Goal: Use online tool/utility: Utilize a website feature to perform a specific function

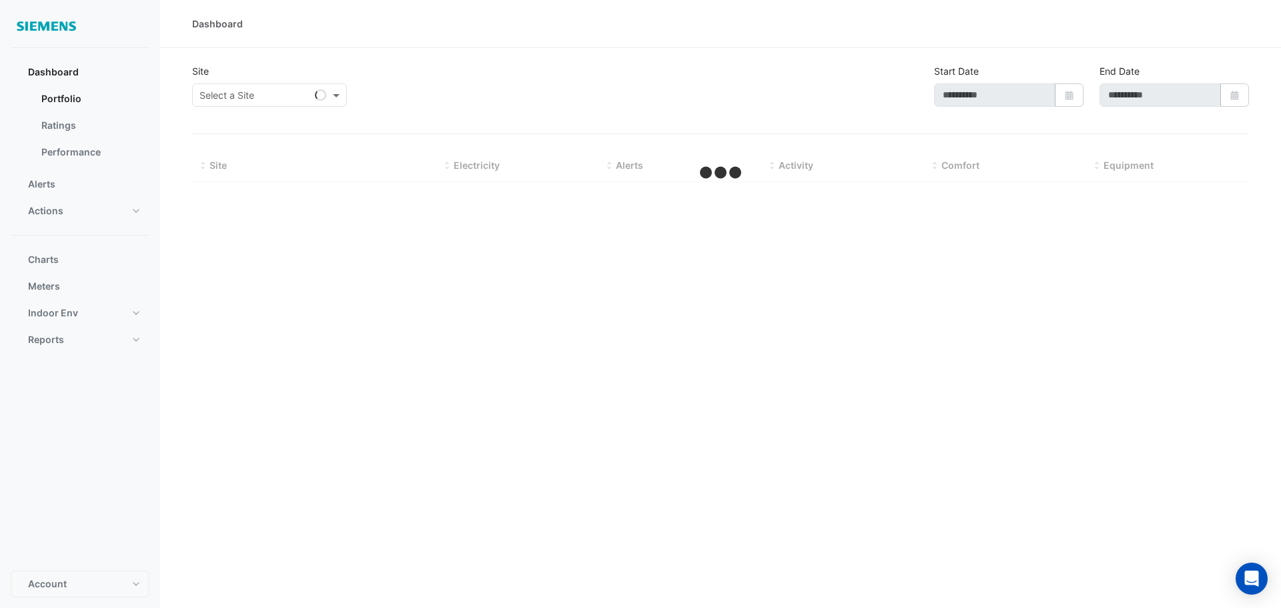
select select "**"
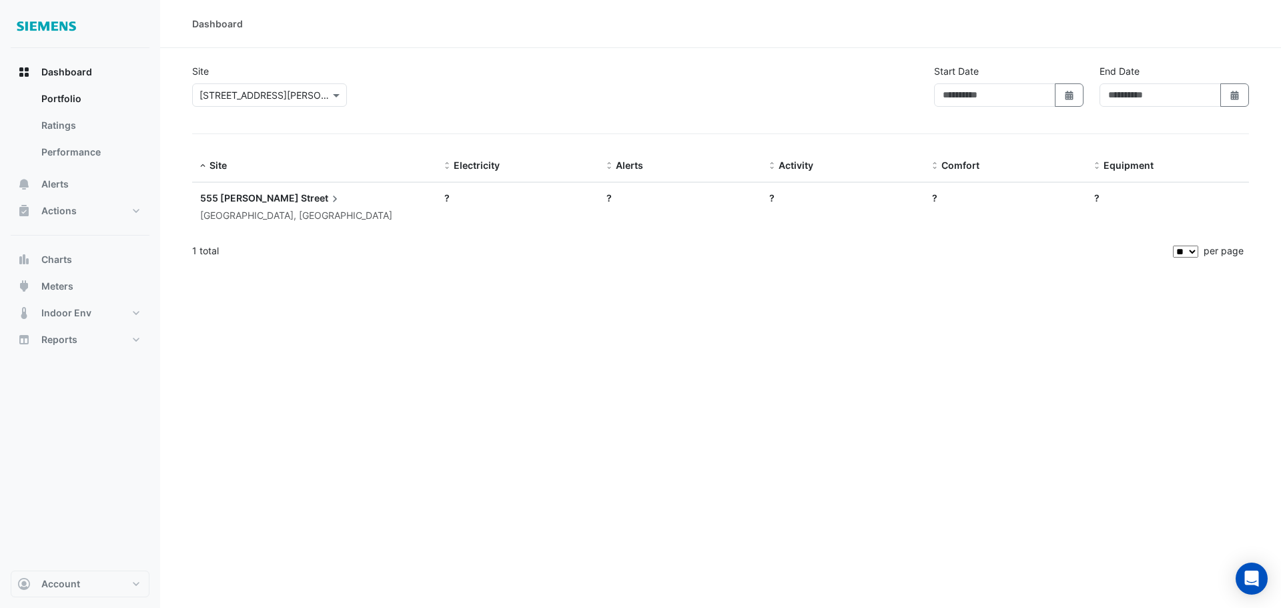
type input "**********"
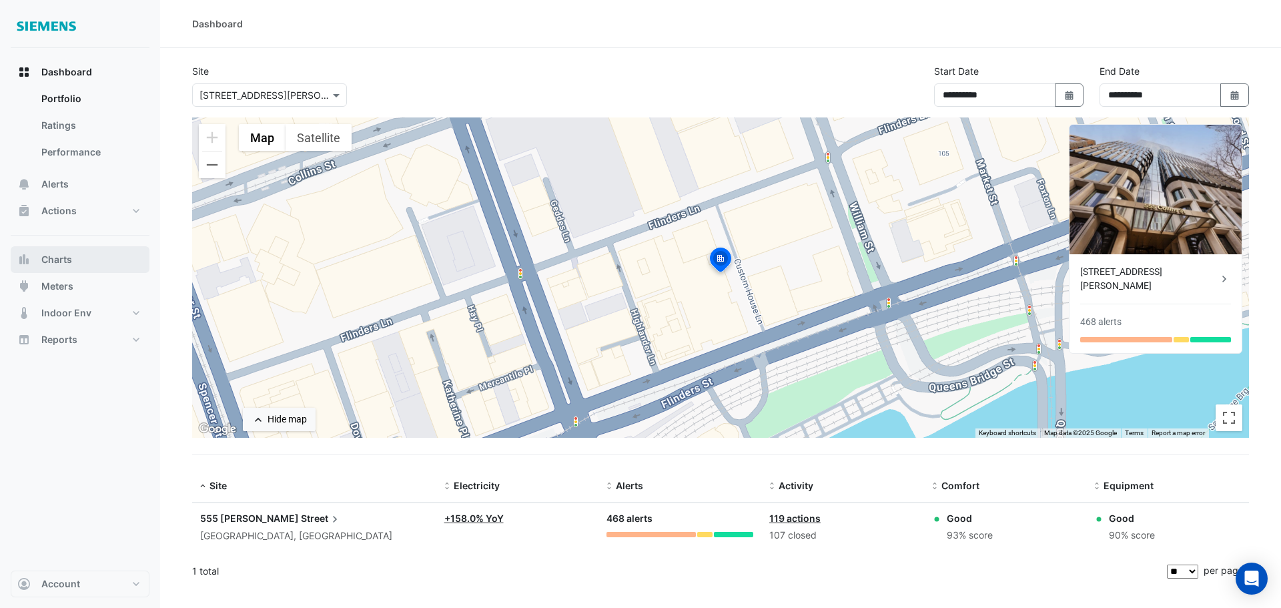
click at [83, 262] on button "Charts" at bounding box center [80, 259] width 139 height 27
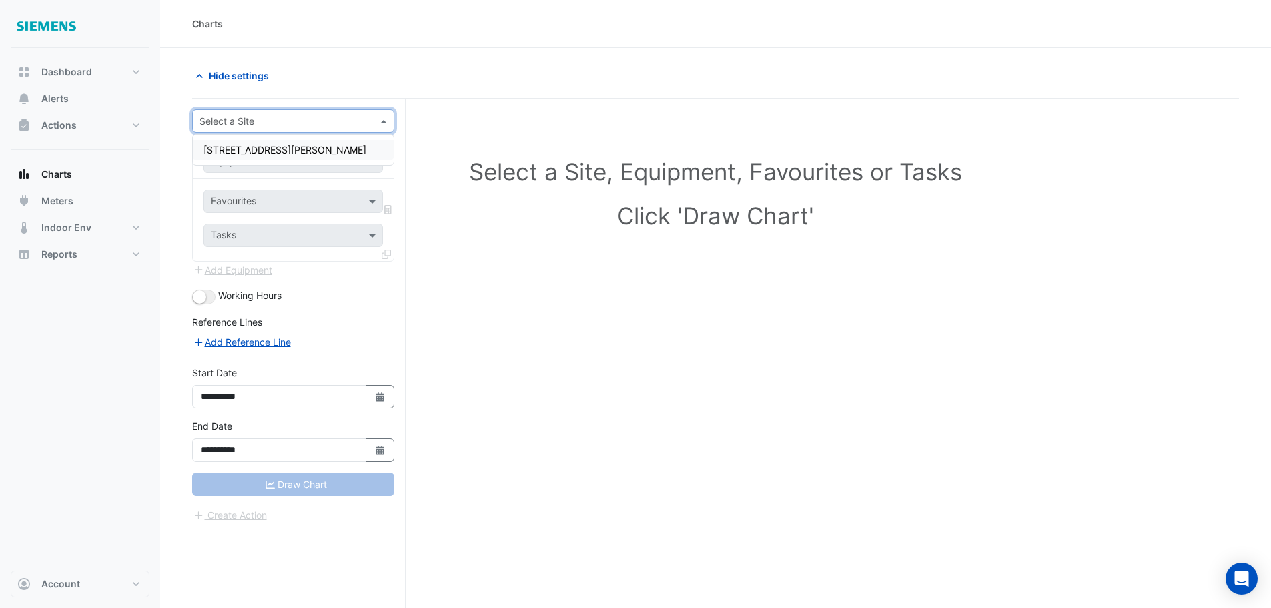
click at [378, 123] on span at bounding box center [385, 121] width 17 height 14
click at [299, 149] on div "[STREET_ADDRESS][PERSON_NAME]" at bounding box center [293, 149] width 201 height 19
click at [315, 158] on input "text" at bounding box center [280, 162] width 138 height 14
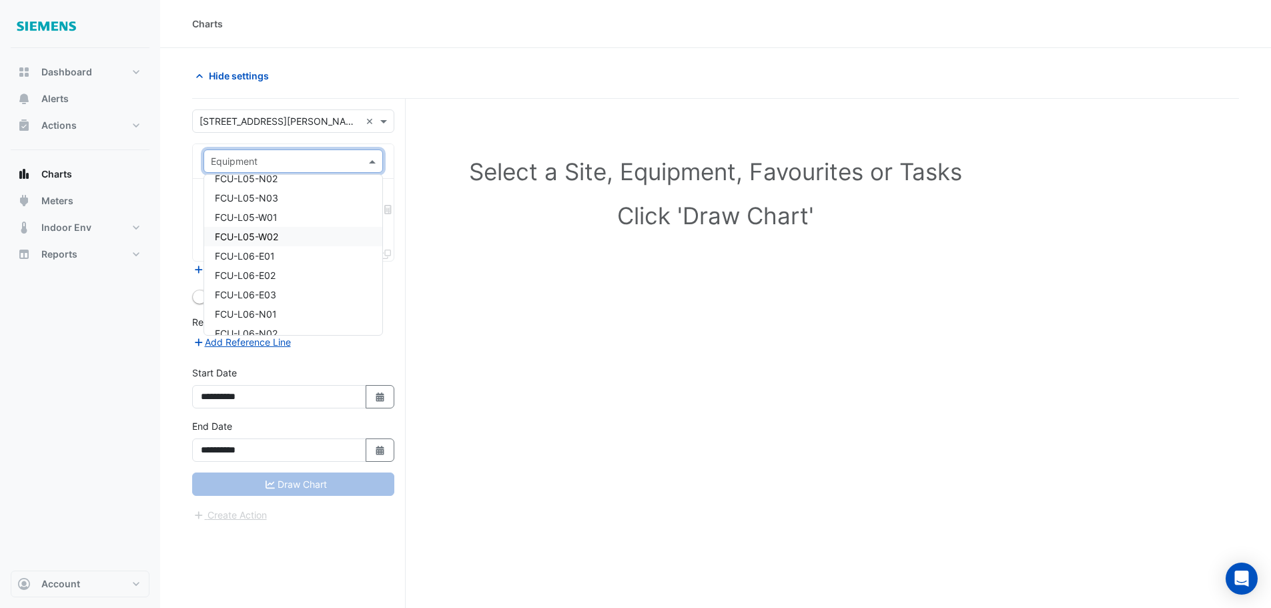
scroll to position [2008, 0]
click at [289, 233] on div "FCU-L06-E01" at bounding box center [293, 232] width 178 height 19
click at [287, 202] on input "text" at bounding box center [285, 202] width 149 height 14
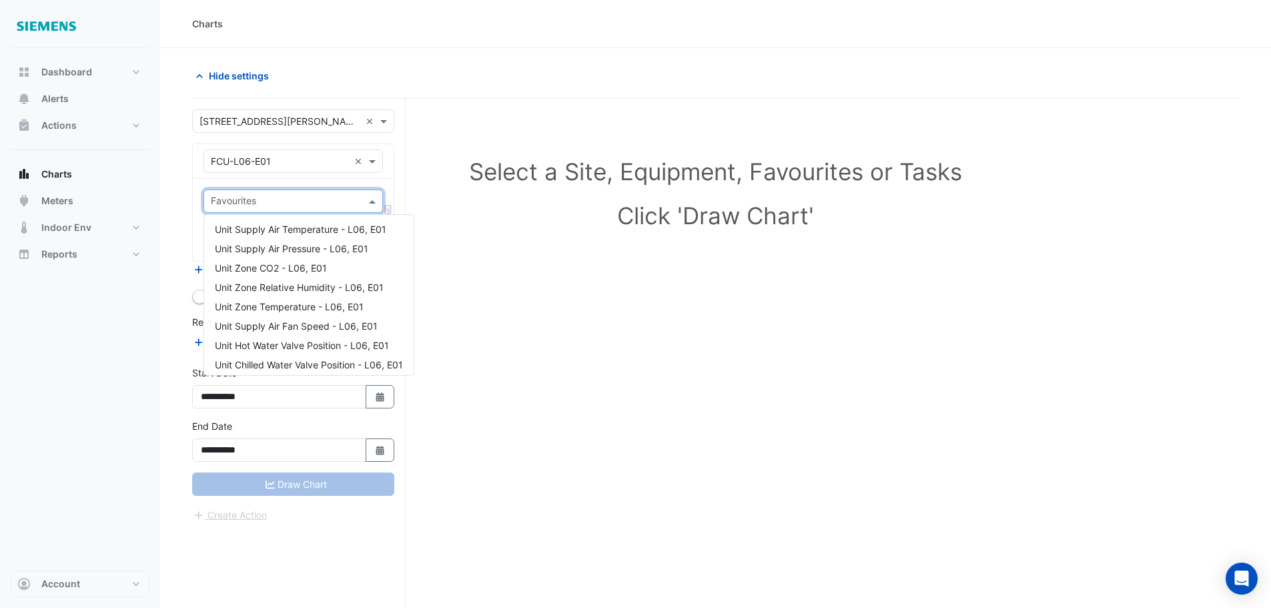
scroll to position [0, 0]
click at [304, 307] on span "Unit Zone Temperature - L06, E01" at bounding box center [289, 307] width 149 height 11
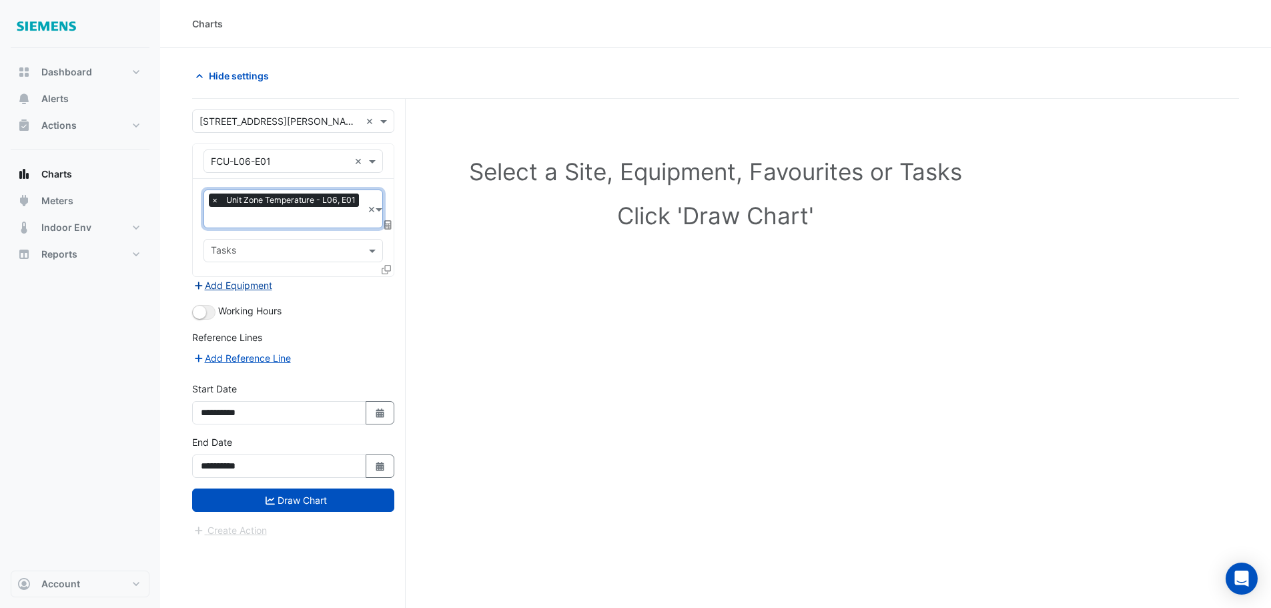
click at [251, 284] on button "Add Equipment" at bounding box center [232, 285] width 81 height 15
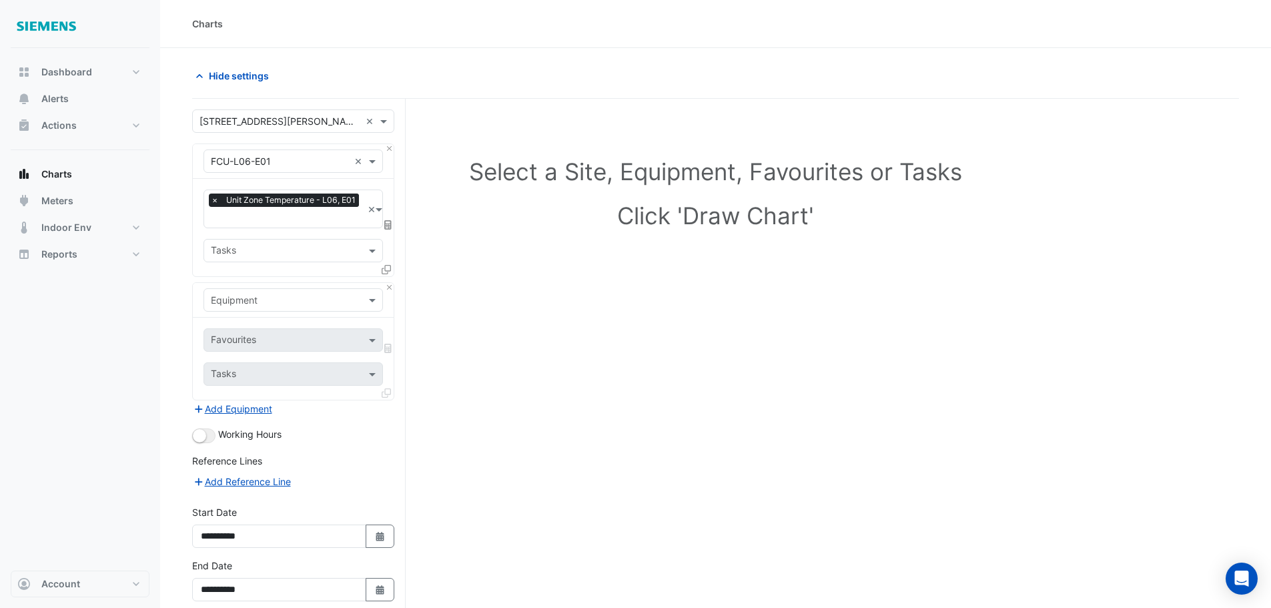
click at [278, 301] on input "text" at bounding box center [280, 301] width 138 height 14
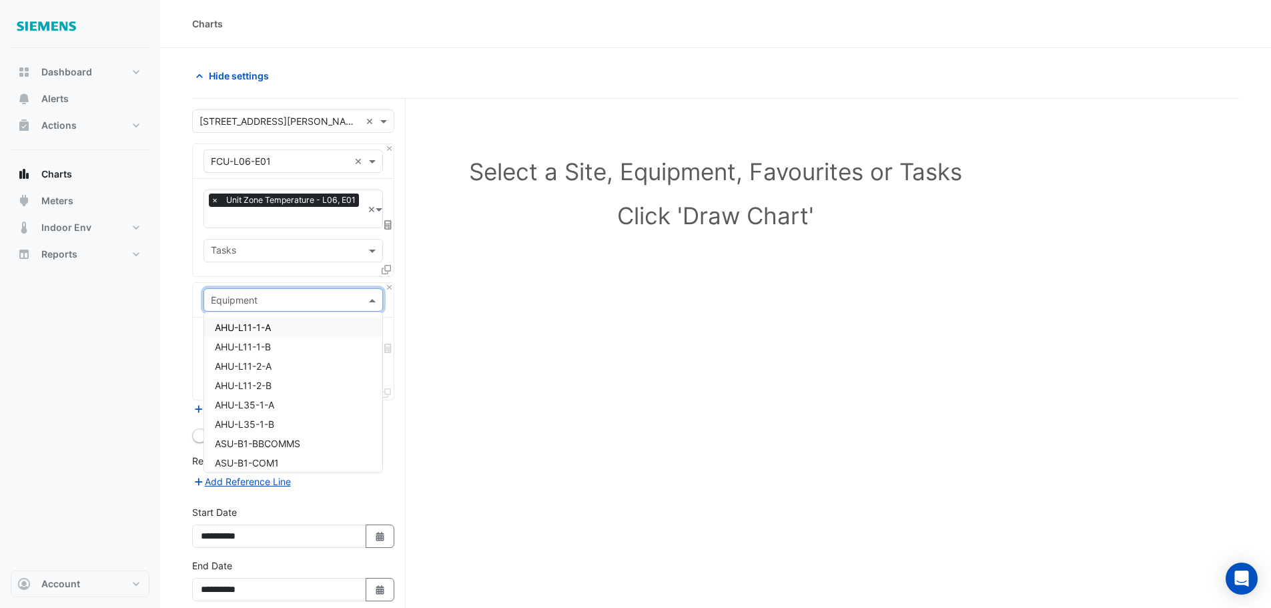
click at [286, 304] on input "text" at bounding box center [280, 301] width 138 height 14
type input "***"
click at [274, 363] on span "FCU-L06-E03" at bounding box center [245, 365] width 61 height 11
click at [367, 342] on span at bounding box center [374, 340] width 17 height 14
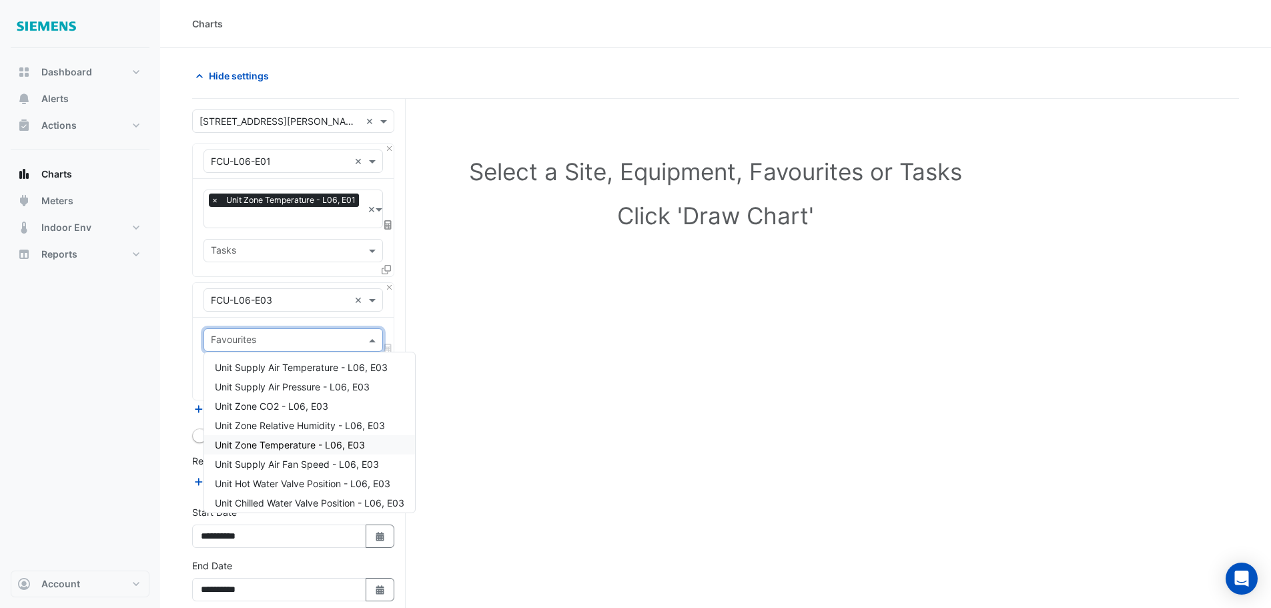
click at [304, 444] on span "Unit Zone Temperature - L06, E03" at bounding box center [290, 444] width 150 height 11
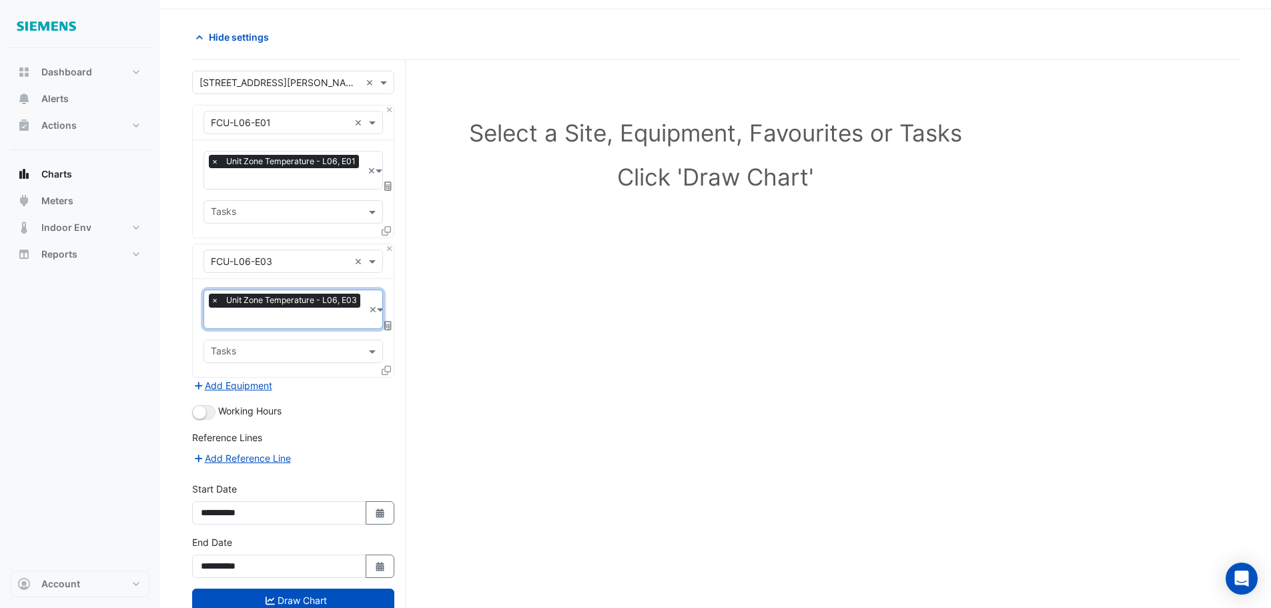
scroll to position [77, 0]
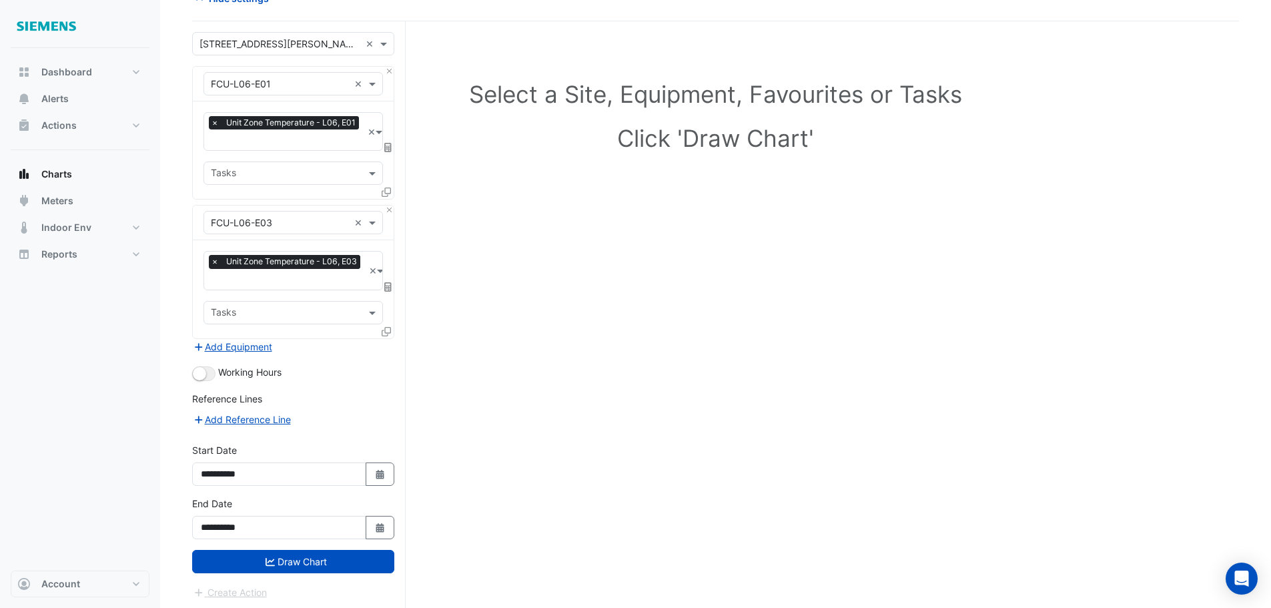
click at [326, 572] on form "Select a Site × [STREET_ADDRESS][PERSON_NAME] × Equipment × FCU-L06-E01 × Favou…" at bounding box center [293, 316] width 202 height 568
click at [319, 555] on button "Draw Chart" at bounding box center [293, 561] width 202 height 23
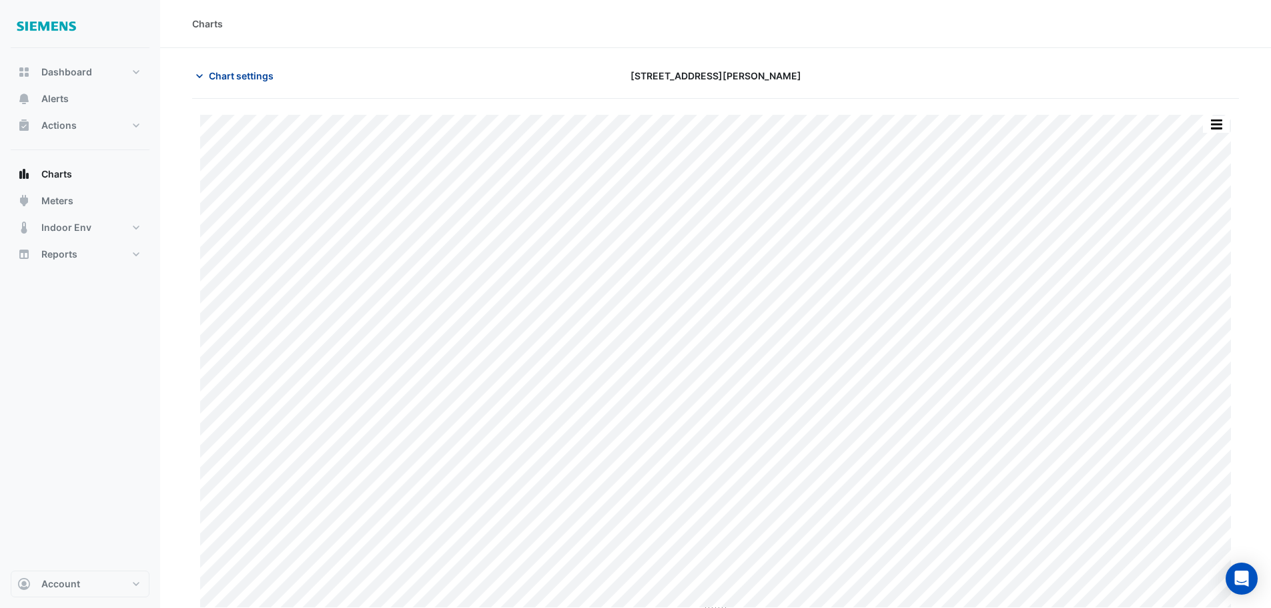
click at [221, 79] on span "Chart settings" at bounding box center [241, 76] width 65 height 14
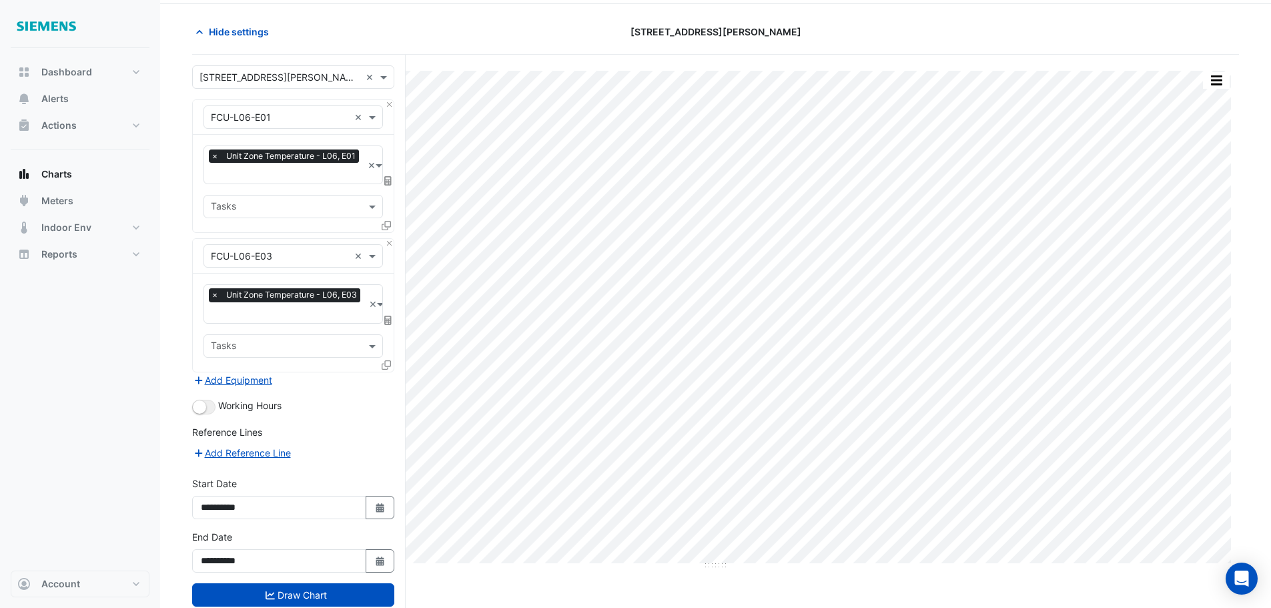
scroll to position [67, 0]
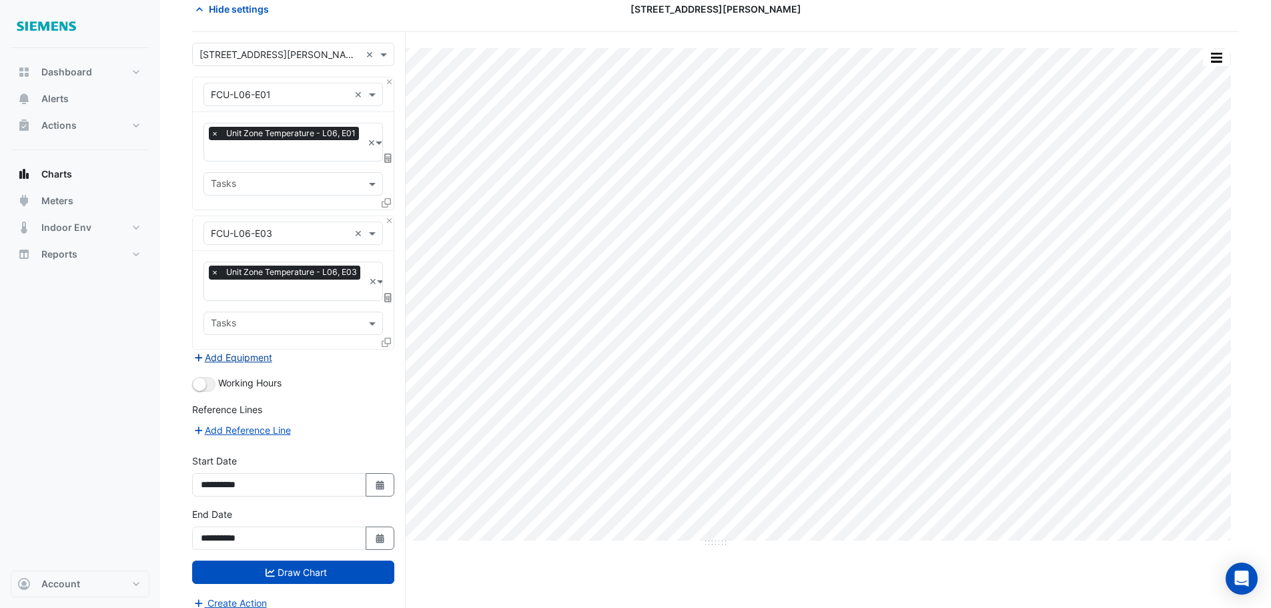
click at [252, 356] on button "Add Equipment" at bounding box center [232, 357] width 81 height 15
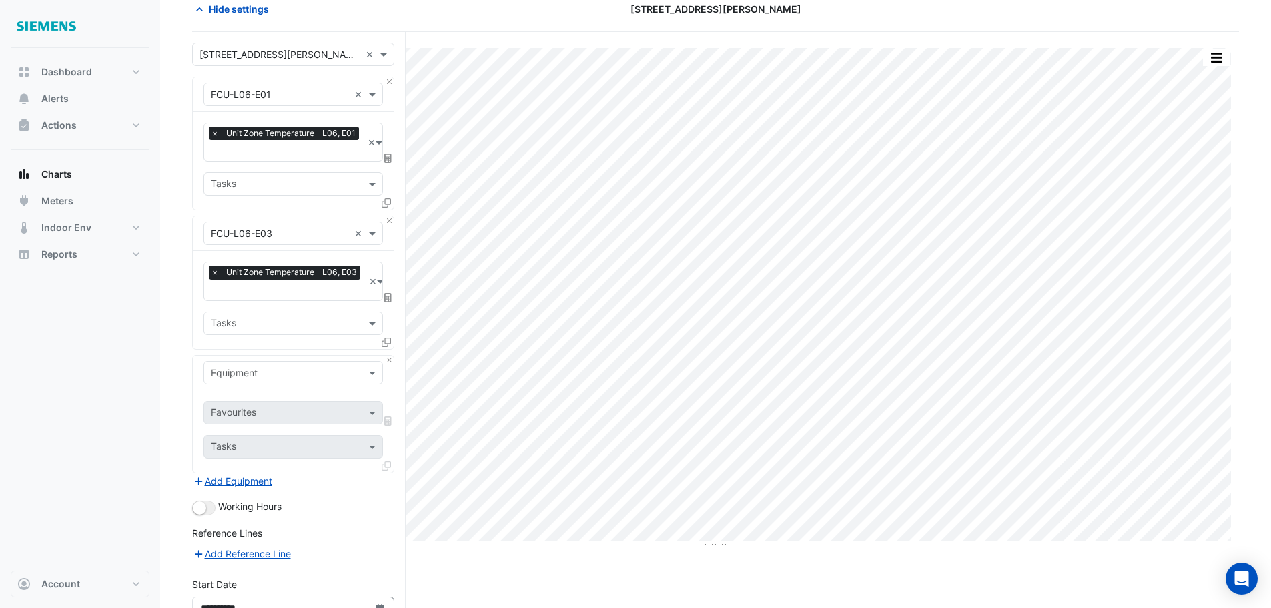
click at [307, 367] on input "text" at bounding box center [280, 373] width 138 height 14
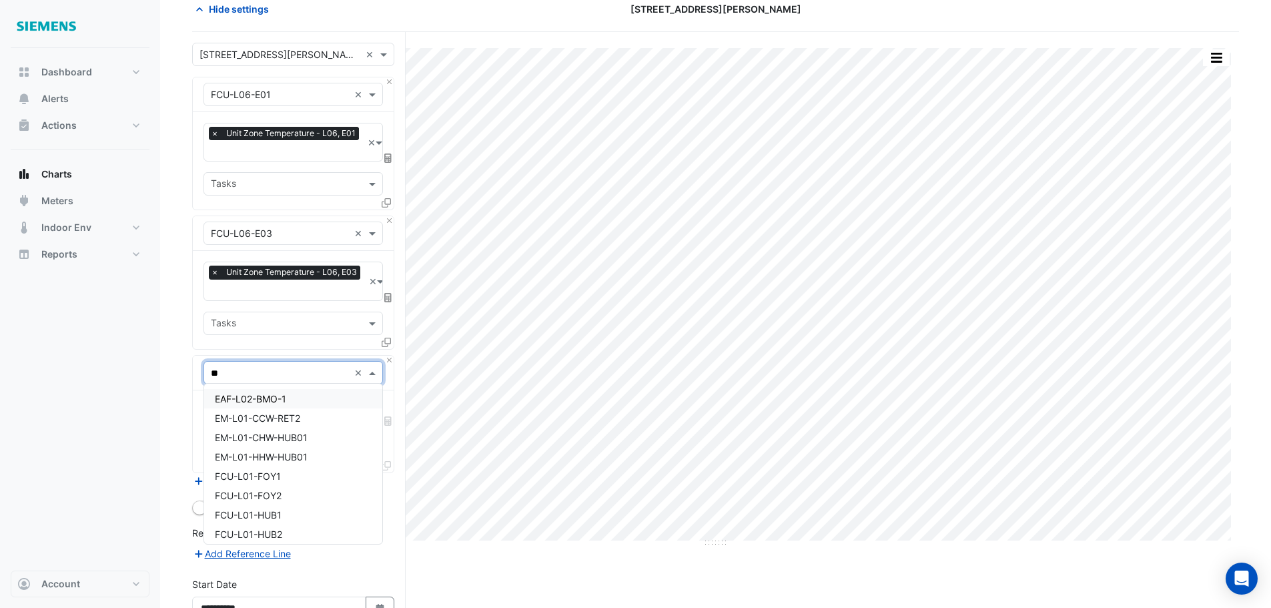
type input "***"
click at [281, 455] on div "FCU-L06-N01" at bounding box center [293, 456] width 178 height 19
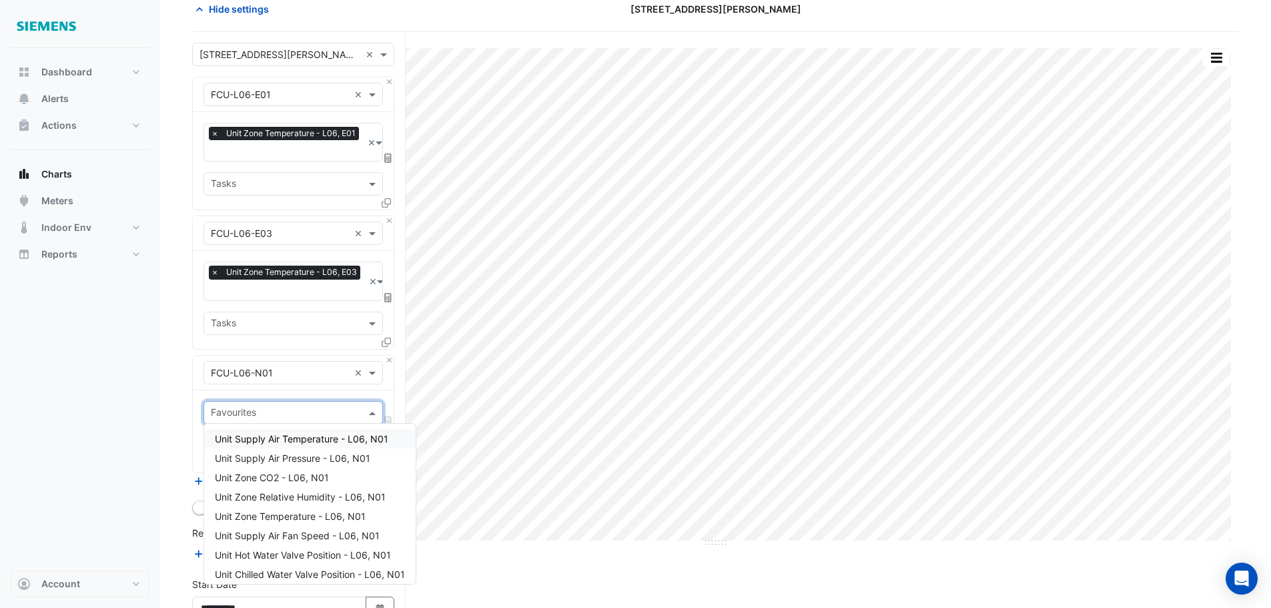
click at [301, 416] on input "text" at bounding box center [285, 414] width 149 height 14
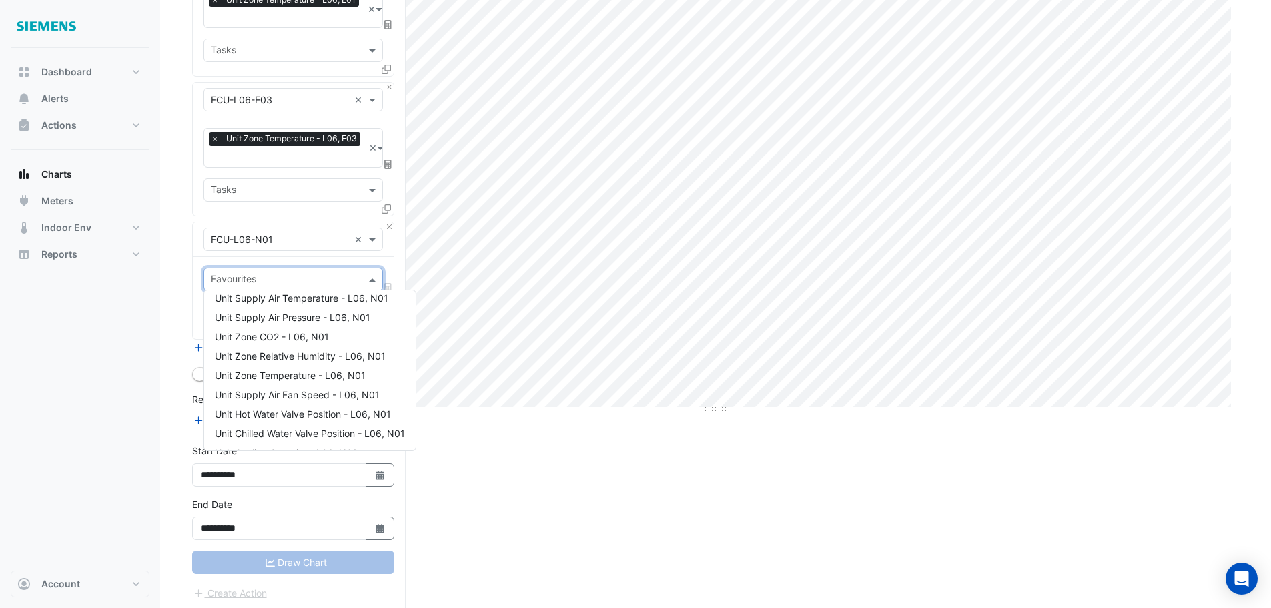
scroll to position [0, 0]
click at [288, 382] on span "Unit Zone Temperature - L06, N01" at bounding box center [290, 382] width 151 height 11
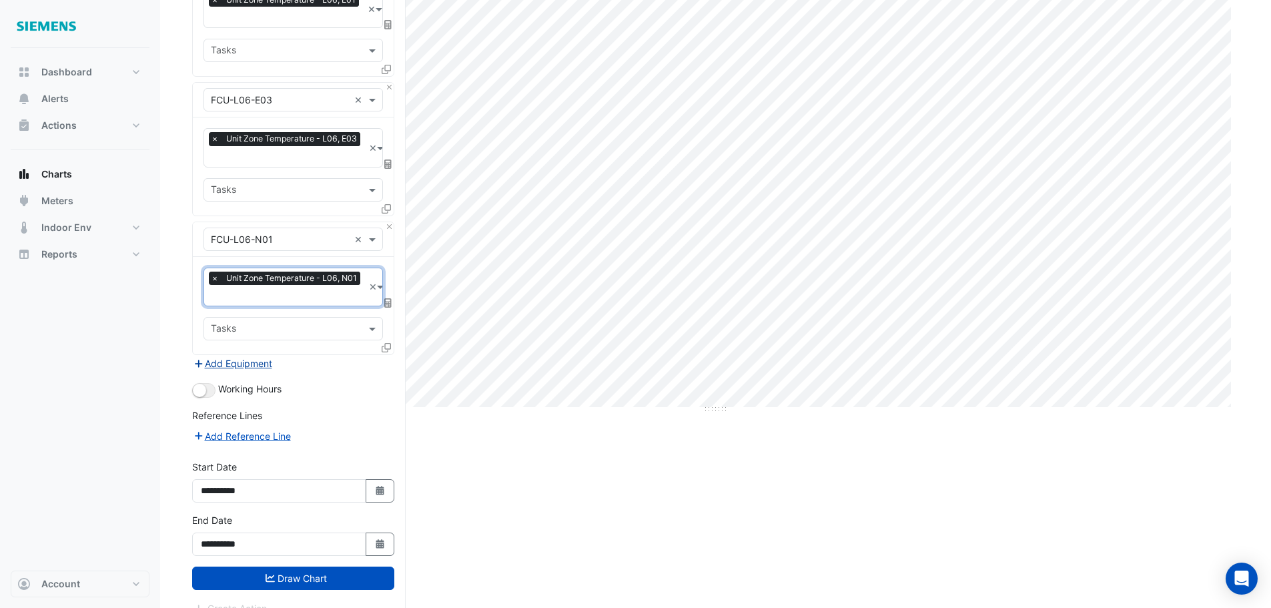
click at [248, 364] on button "Add Equipment" at bounding box center [232, 363] width 81 height 15
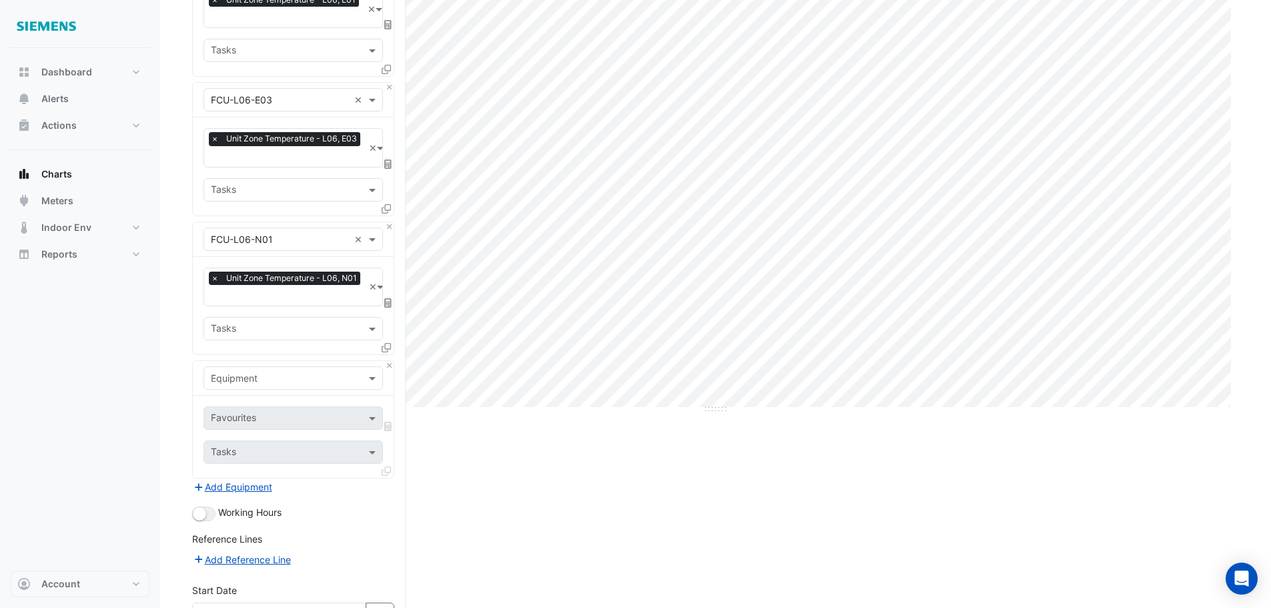
click at [272, 373] on input "text" at bounding box center [280, 379] width 138 height 14
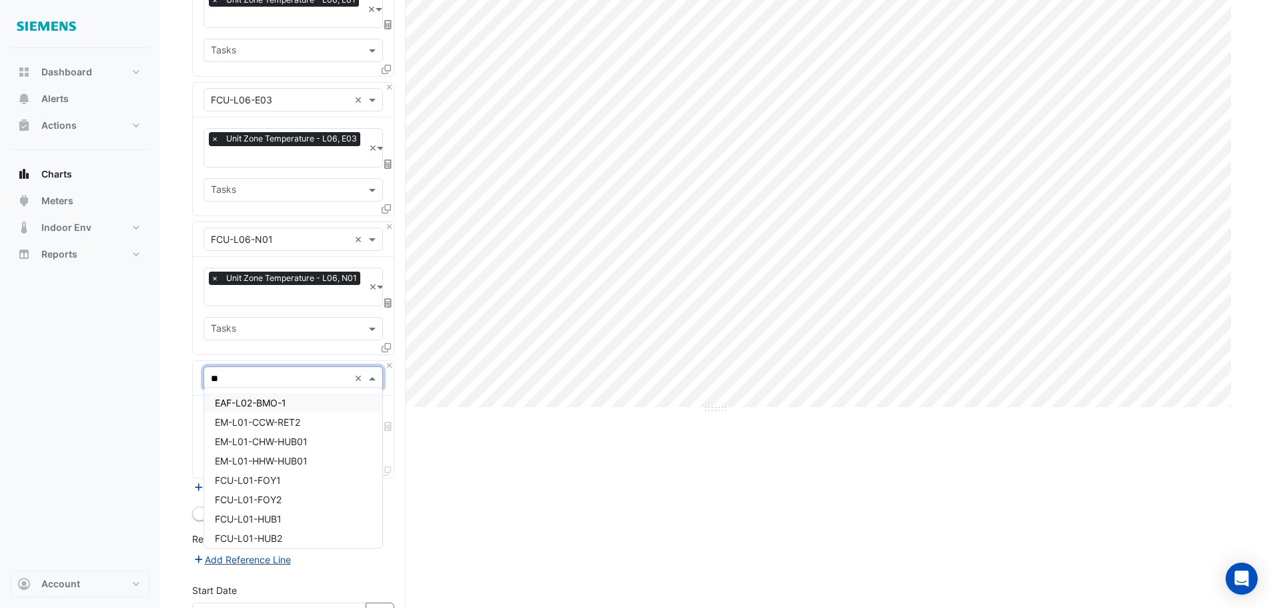
type input "***"
click at [274, 498] on span "FCU-L06-N03" at bounding box center [246, 499] width 63 height 11
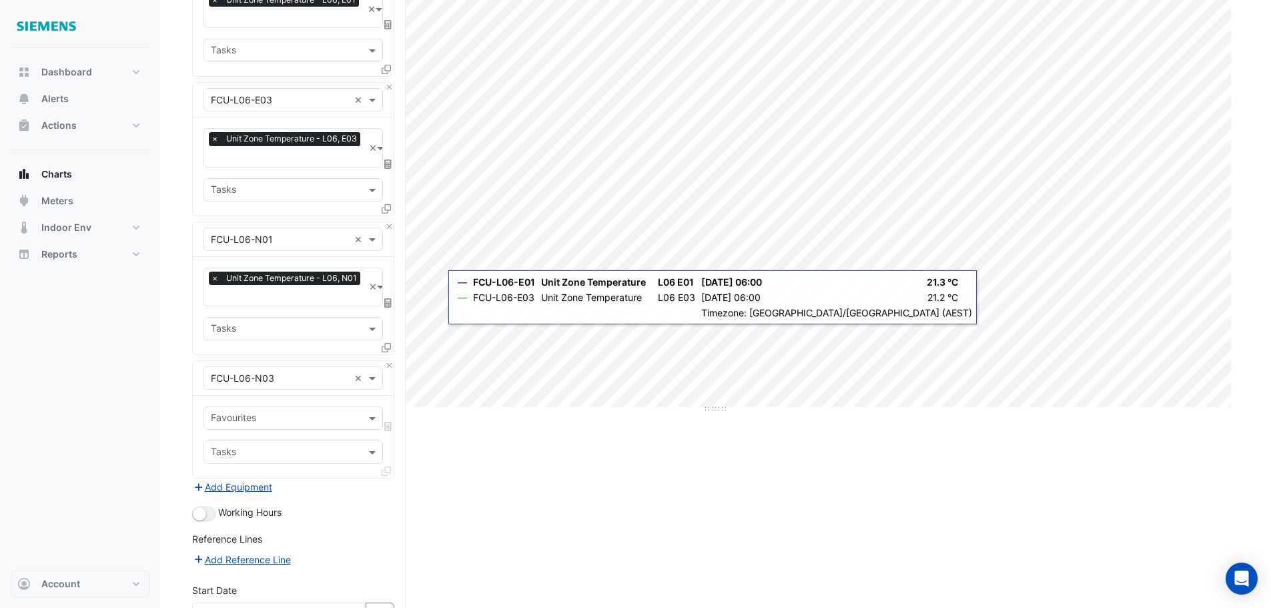
click at [264, 423] on div at bounding box center [284, 419] width 151 height 17
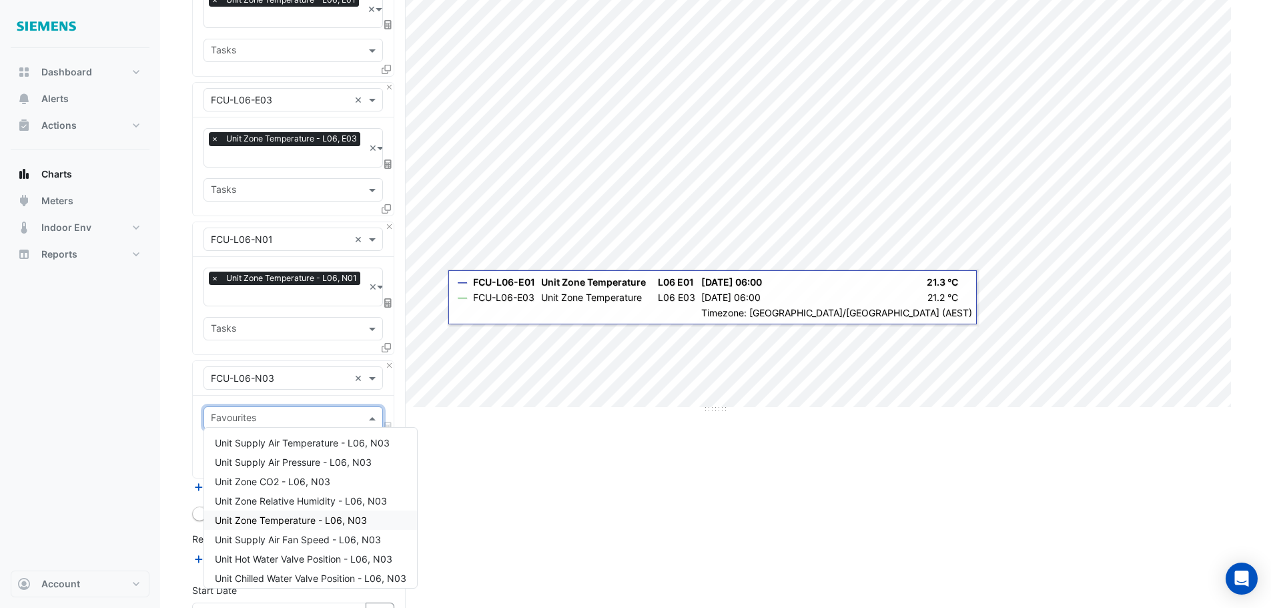
click at [293, 523] on span "Unit Zone Temperature - L06, N03" at bounding box center [291, 519] width 152 height 11
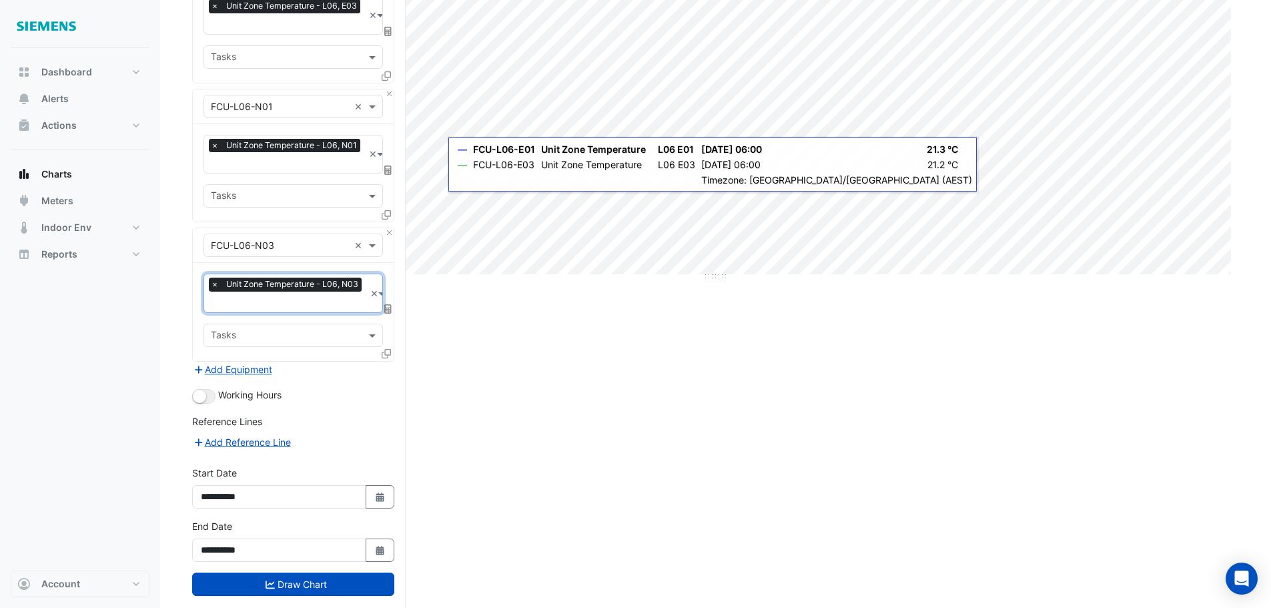
scroll to position [334, 0]
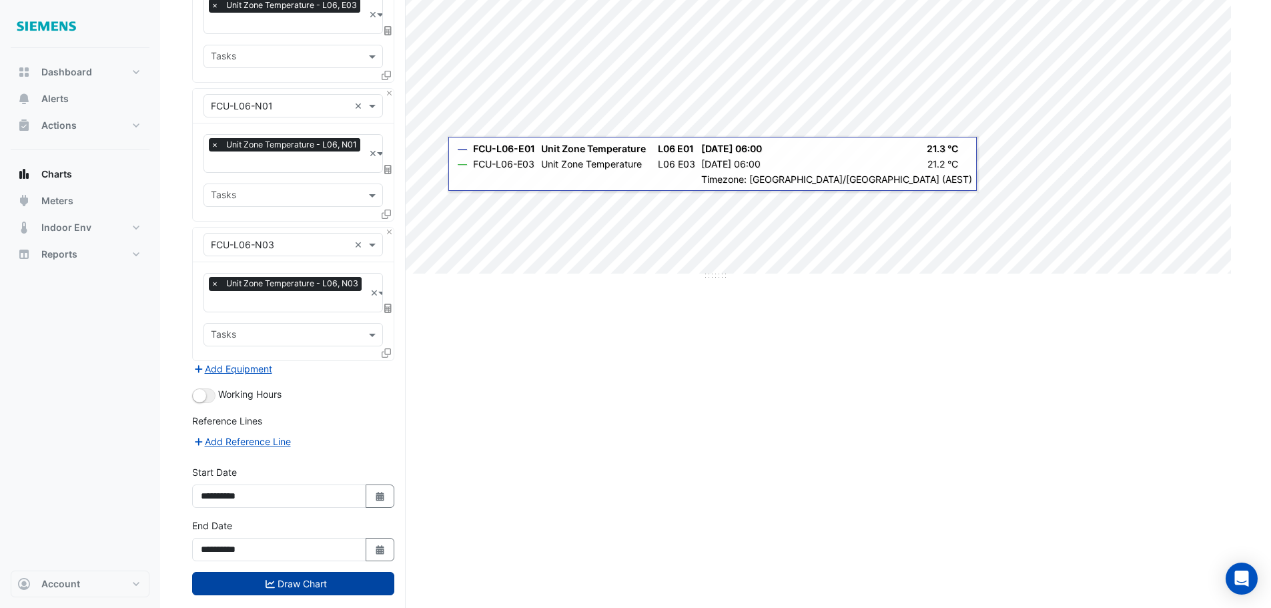
click at [288, 583] on button "Draw Chart" at bounding box center [293, 583] width 202 height 23
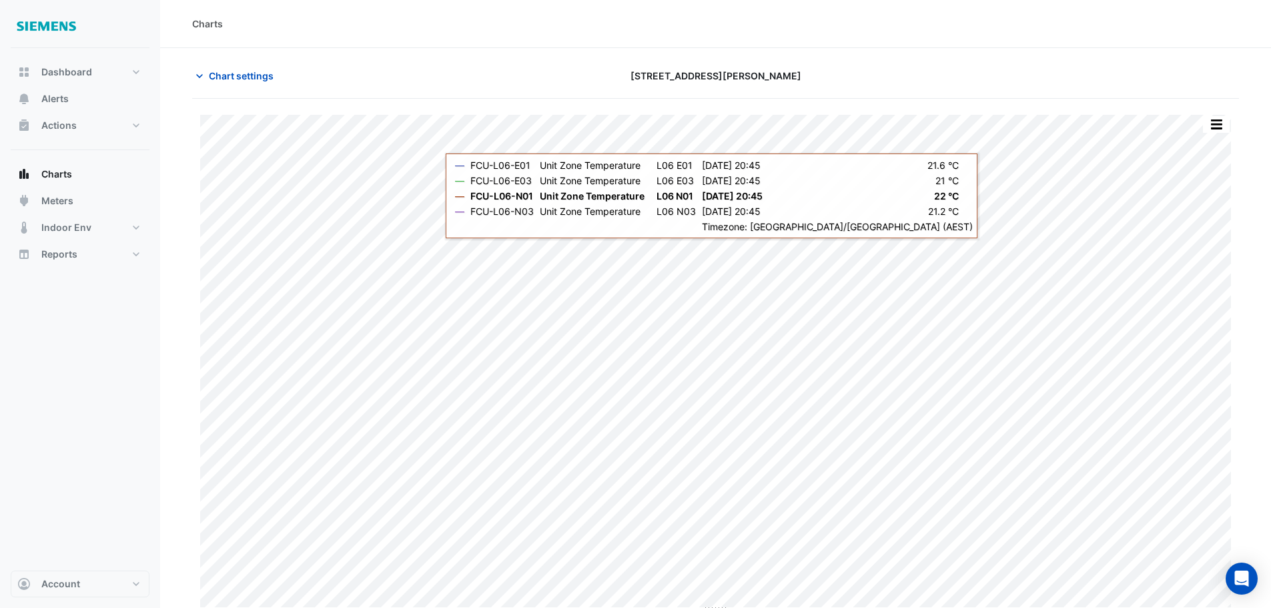
scroll to position [6, 0]
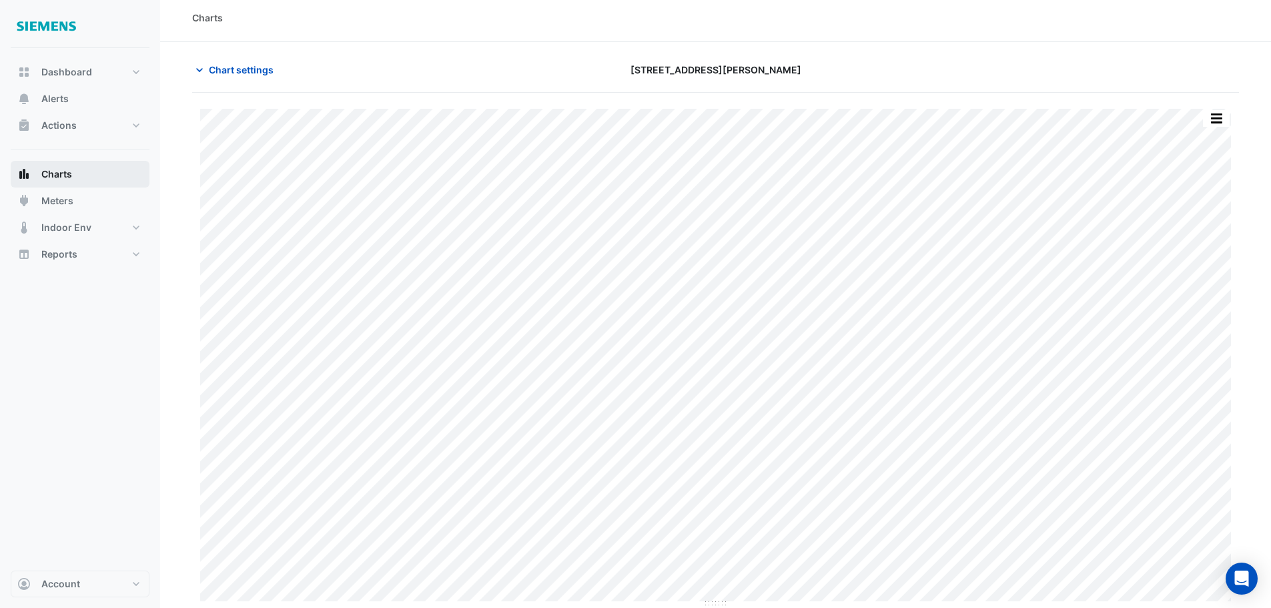
click at [63, 176] on span "Charts" at bounding box center [56, 173] width 31 height 13
click at [244, 68] on span "Chart settings" at bounding box center [241, 70] width 65 height 14
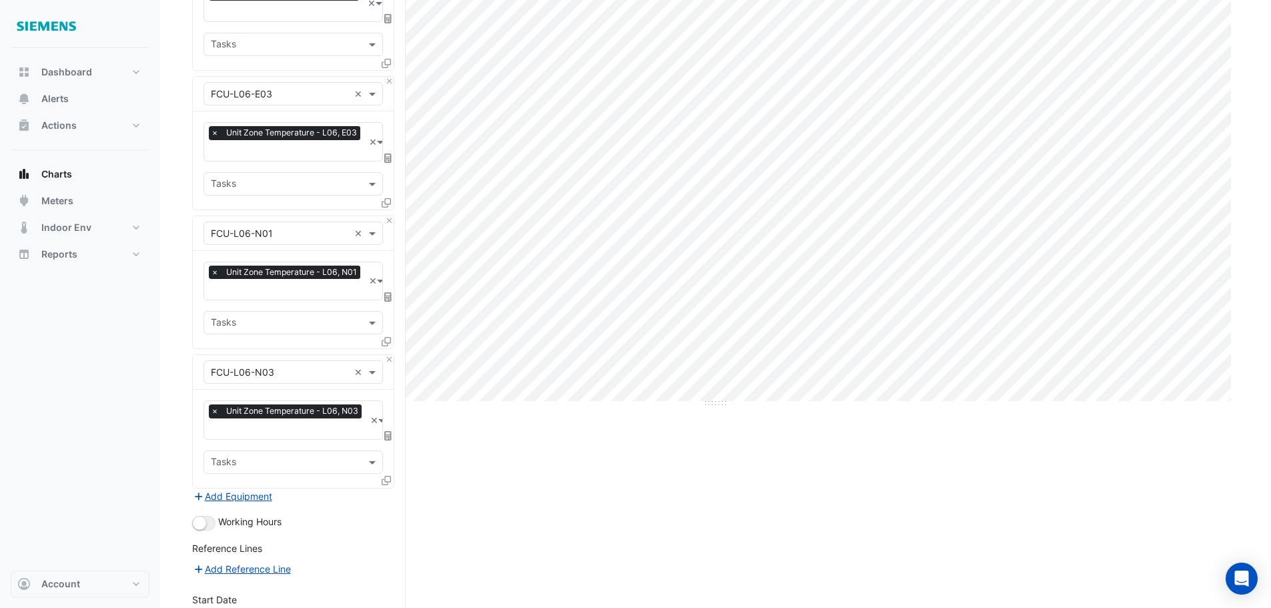
scroll to position [273, 0]
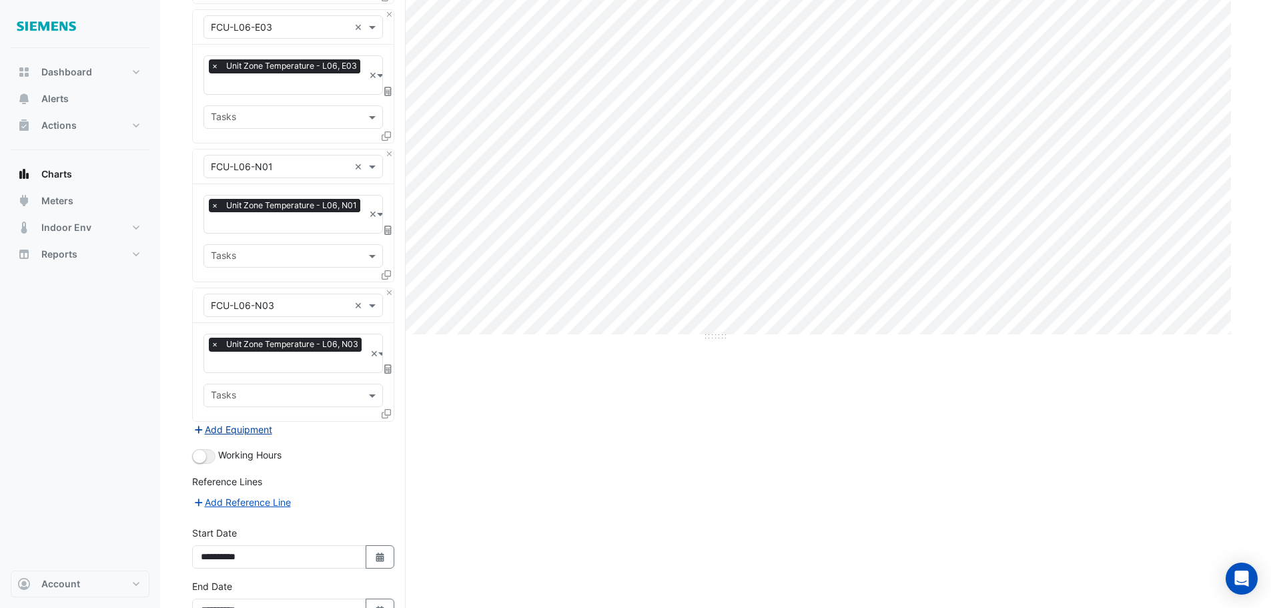
click at [252, 422] on button "Add Equipment" at bounding box center [232, 429] width 81 height 15
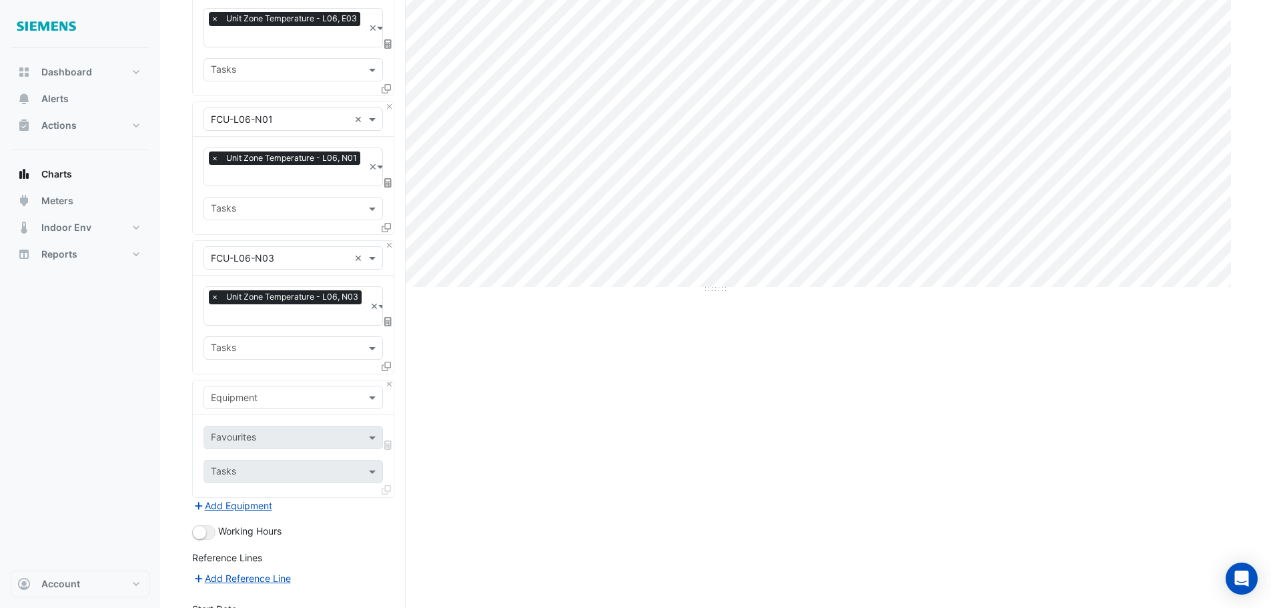
scroll to position [340, 0]
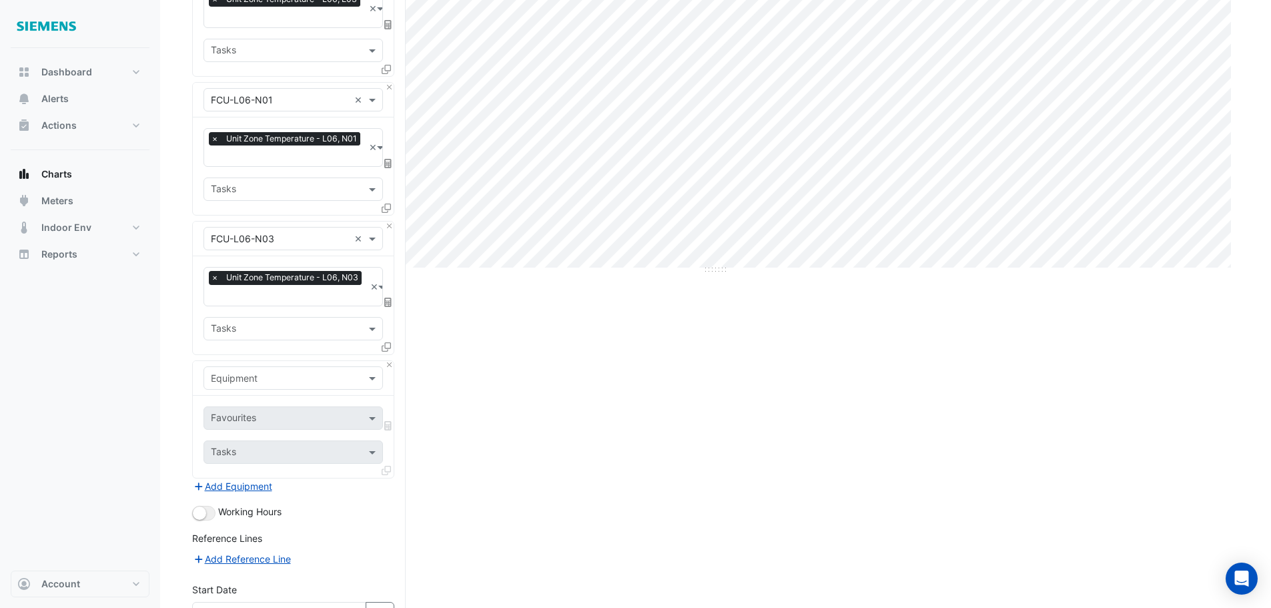
click at [316, 372] on input "text" at bounding box center [280, 379] width 138 height 14
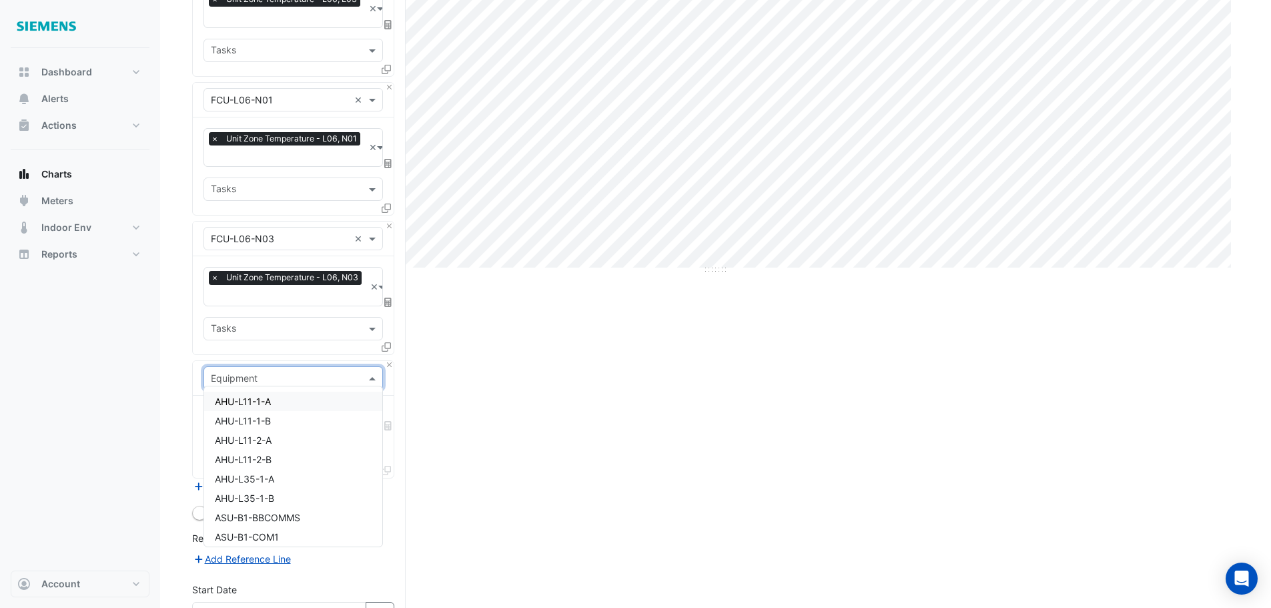
click at [268, 379] on div "Equipment" at bounding box center [282, 378] width 156 height 14
type input "***"
click at [274, 482] on span "FCU-L06-N02" at bounding box center [246, 478] width 63 height 11
click at [291, 417] on input "text" at bounding box center [285, 419] width 149 height 14
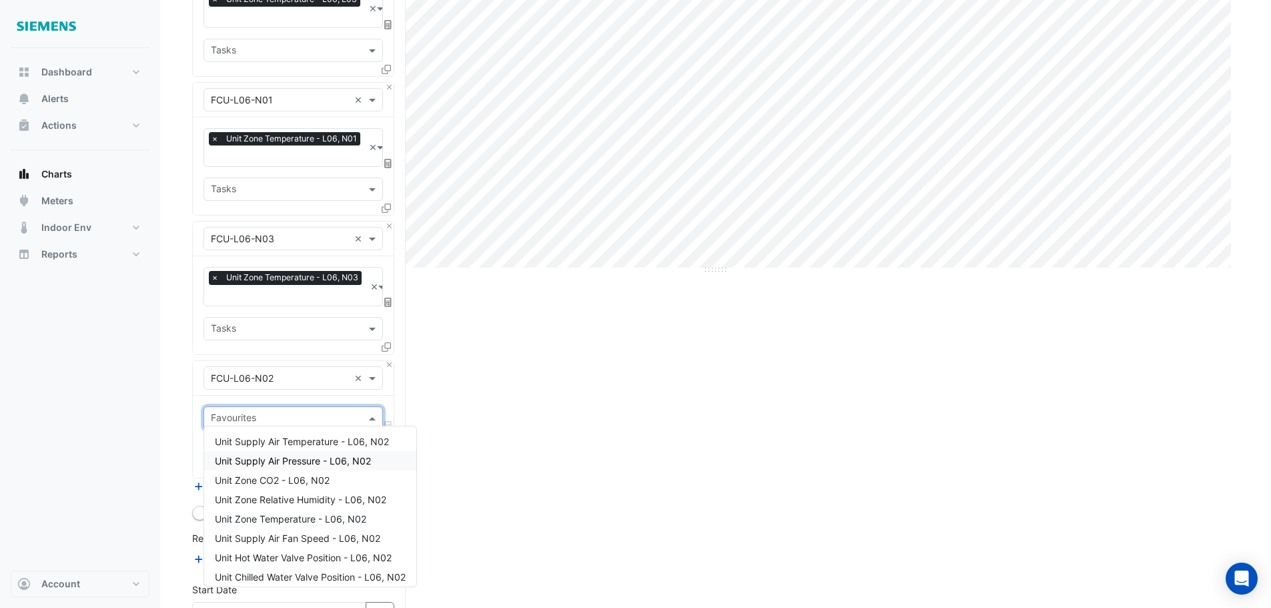
scroll to position [67, 0]
click at [284, 451] on span "Unit Zone Temperature - L06, N02" at bounding box center [290, 451] width 151 height 11
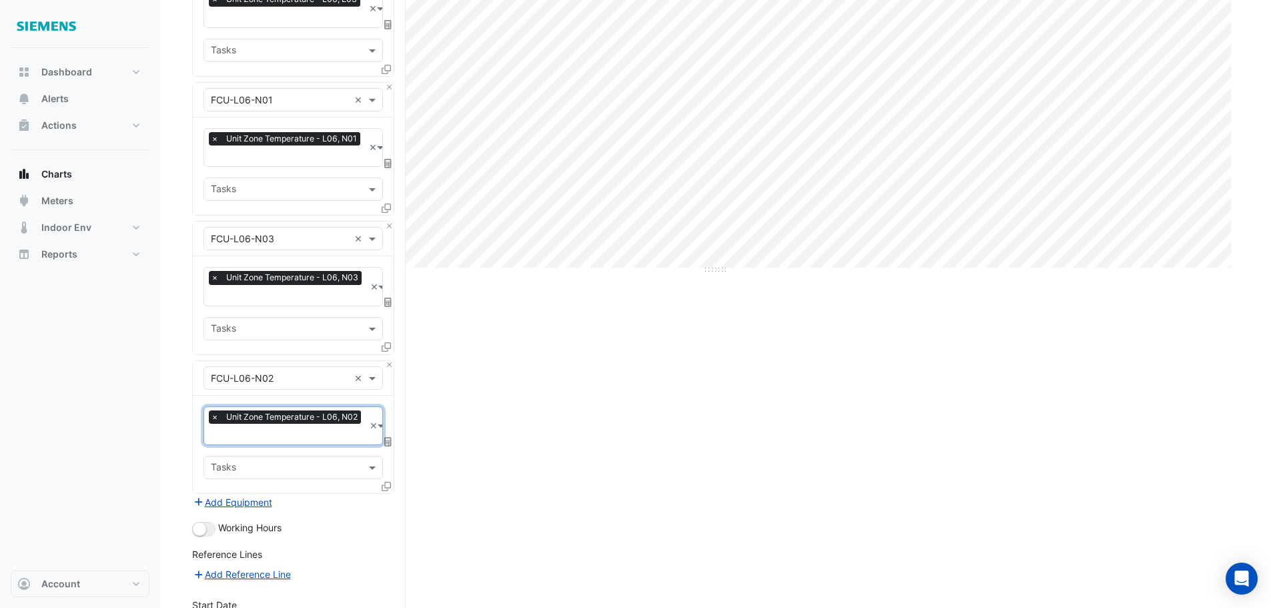
scroll to position [406, 0]
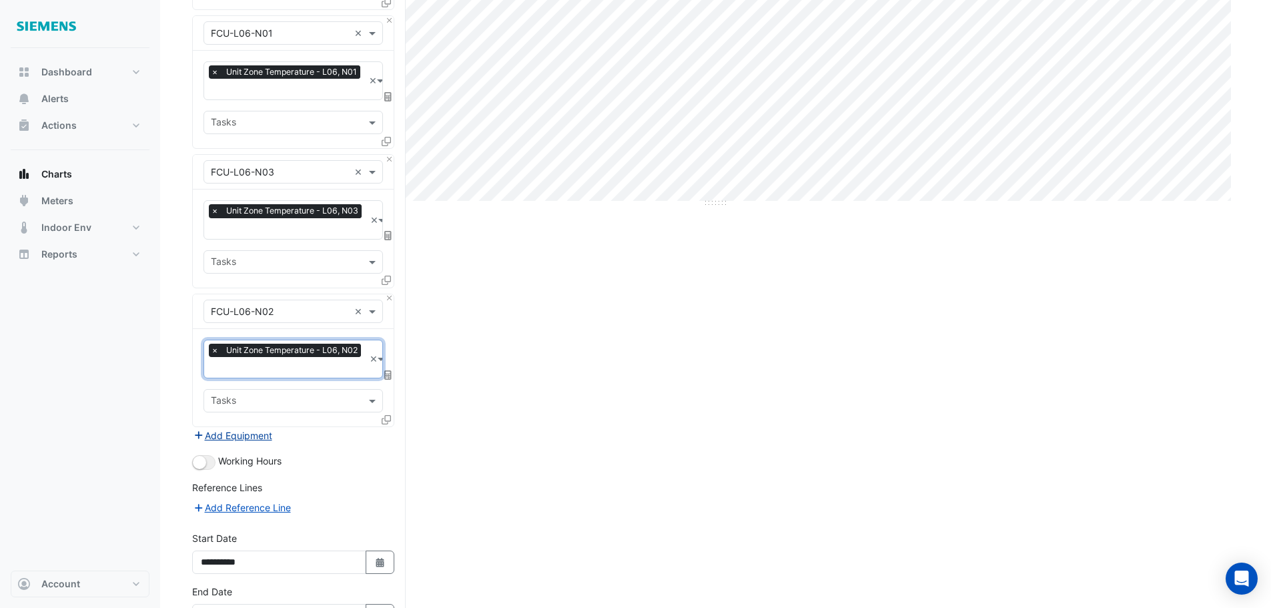
click at [255, 428] on button "Add Equipment" at bounding box center [232, 435] width 81 height 15
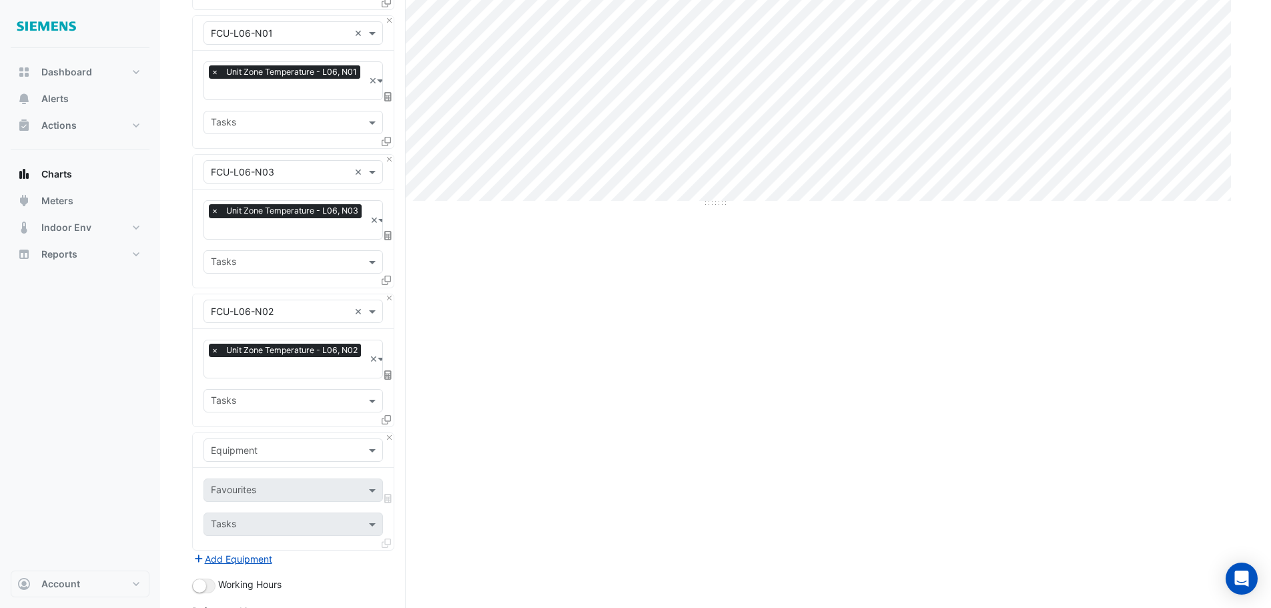
click at [288, 444] on input "text" at bounding box center [280, 451] width 138 height 14
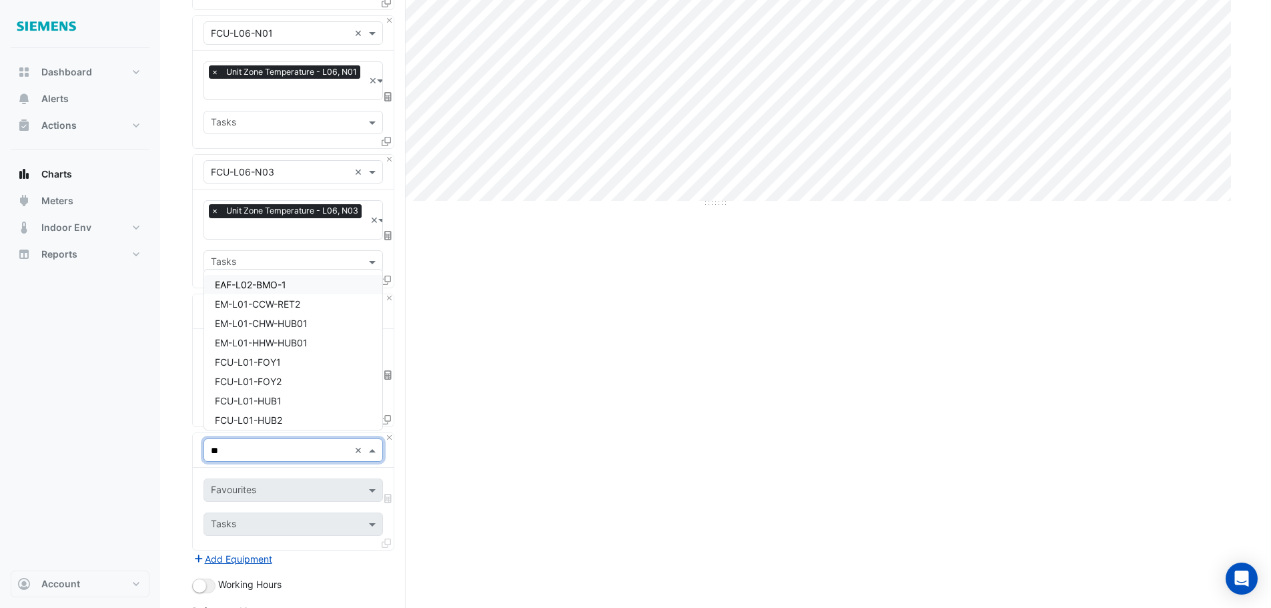
type input "***"
click at [270, 302] on span "FCU-L06-E02" at bounding box center [245, 303] width 61 height 11
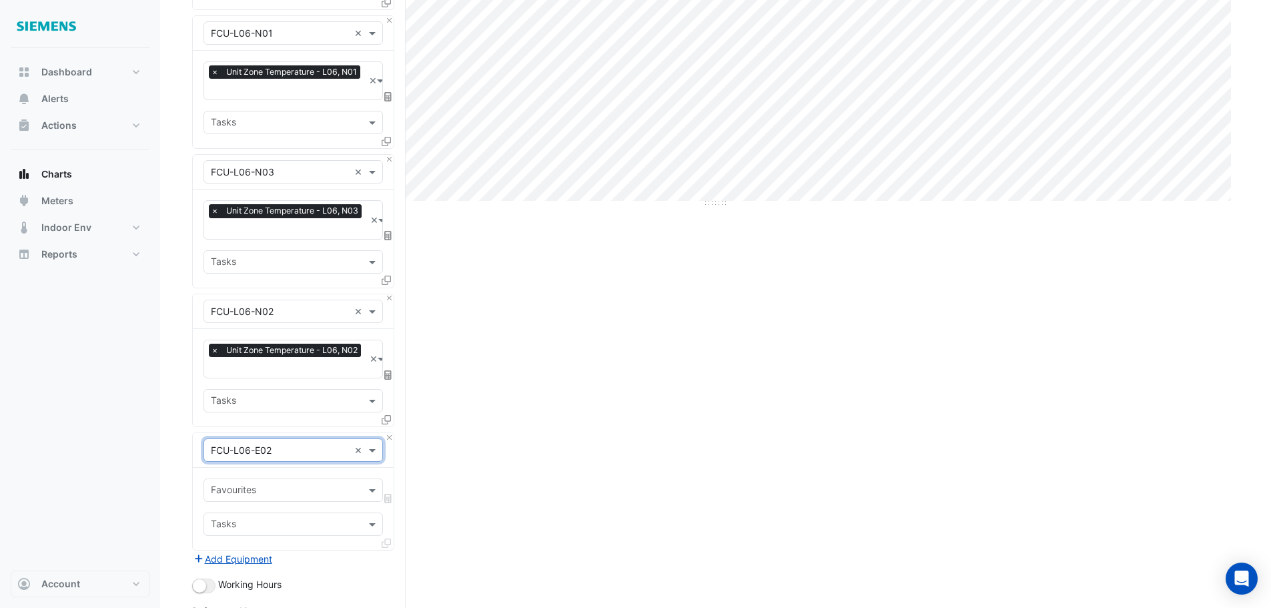
click at [258, 398] on input "text" at bounding box center [285, 402] width 149 height 14
click at [453, 365] on div "Split by Equip Split All Print Save as JPEG Save as PNG Pivot Data Table Export…" at bounding box center [715, 256] width 1047 height 1129
click at [317, 305] on input "text" at bounding box center [280, 312] width 138 height 14
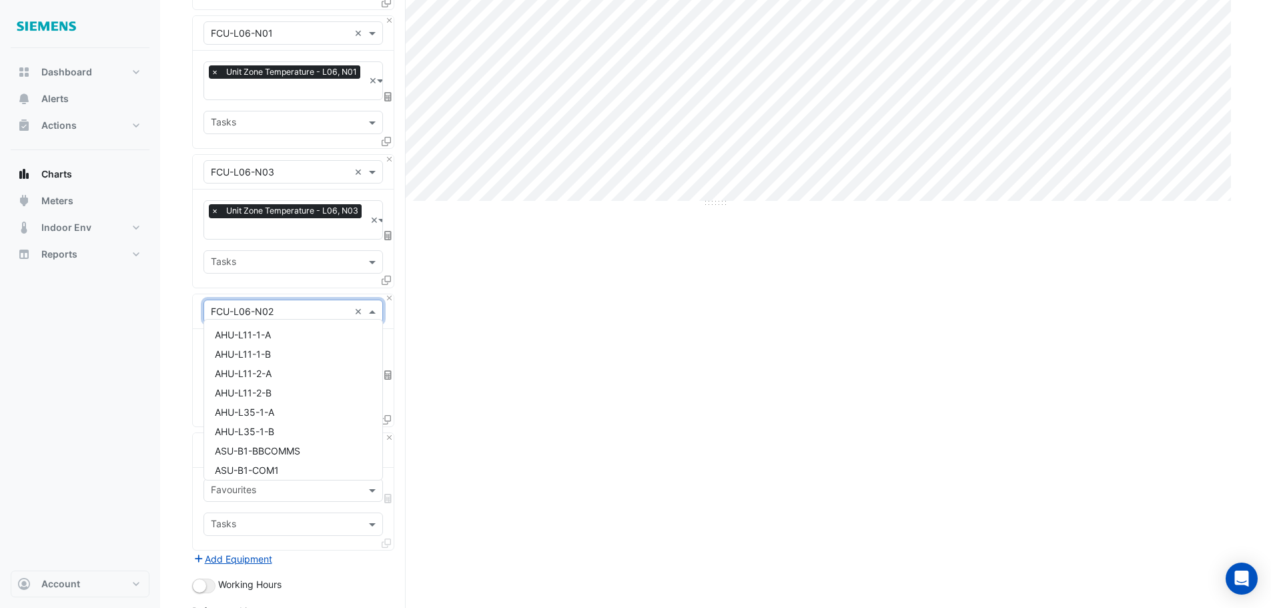
scroll to position [2134, 0]
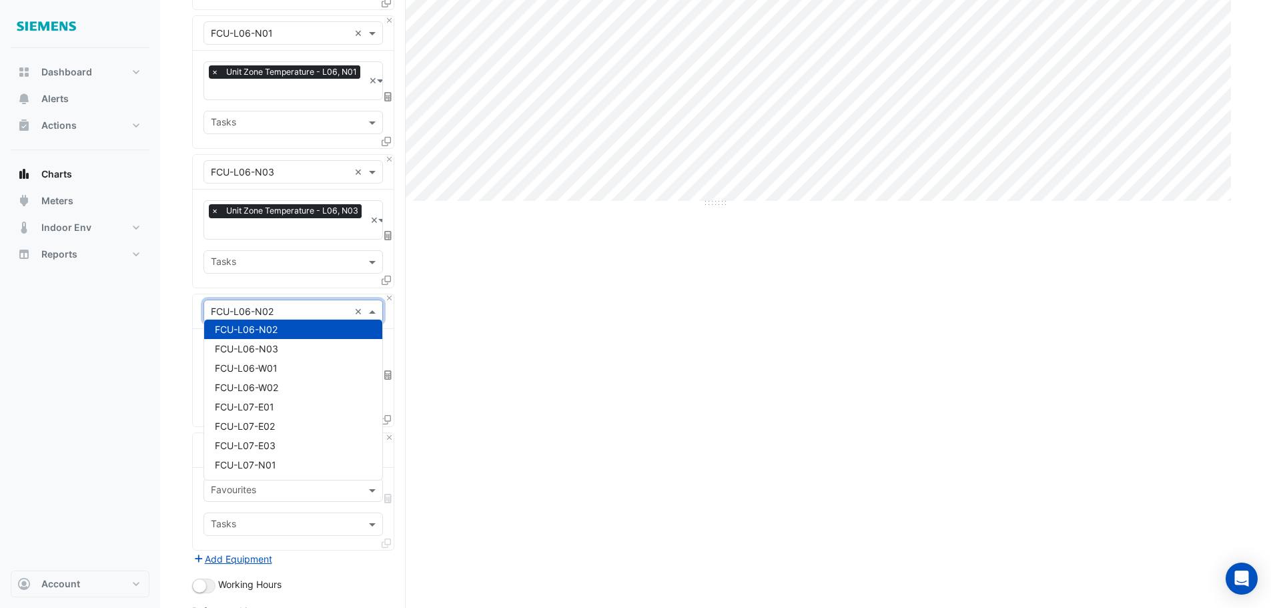
drag, startPoint x: 306, startPoint y: 330, endPoint x: 321, endPoint y: 338, distance: 17.0
click at [306, 331] on div "FCU-L06-N02" at bounding box center [293, 329] width 178 height 19
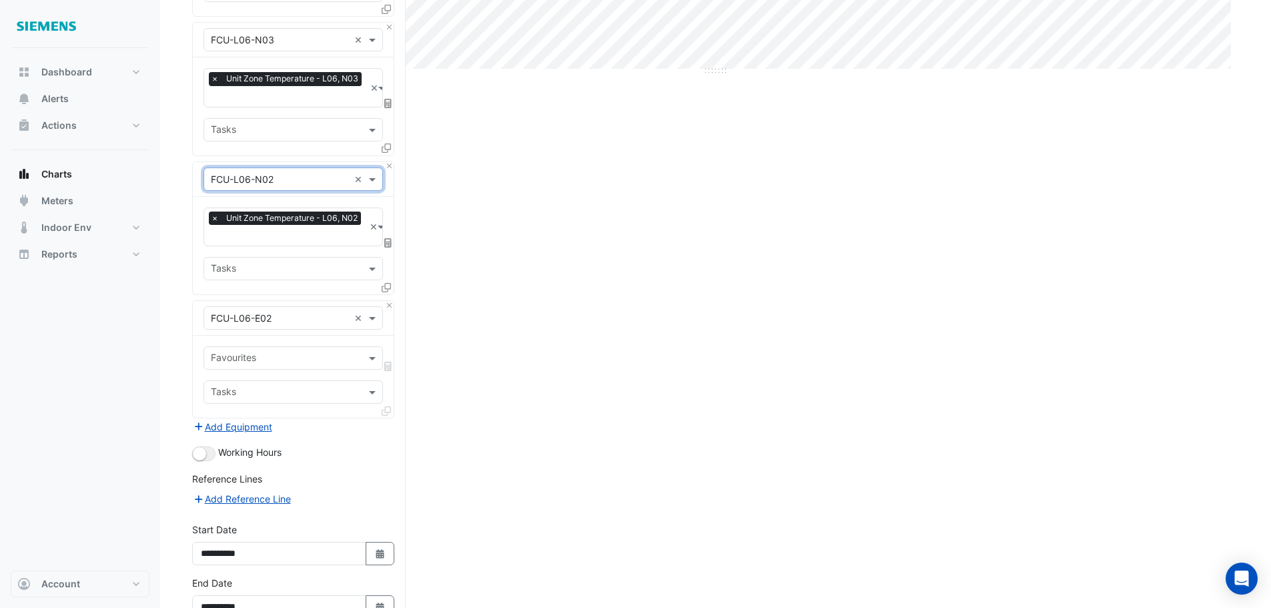
scroll to position [540, 0]
click at [288, 352] on input "text" at bounding box center [285, 358] width 149 height 14
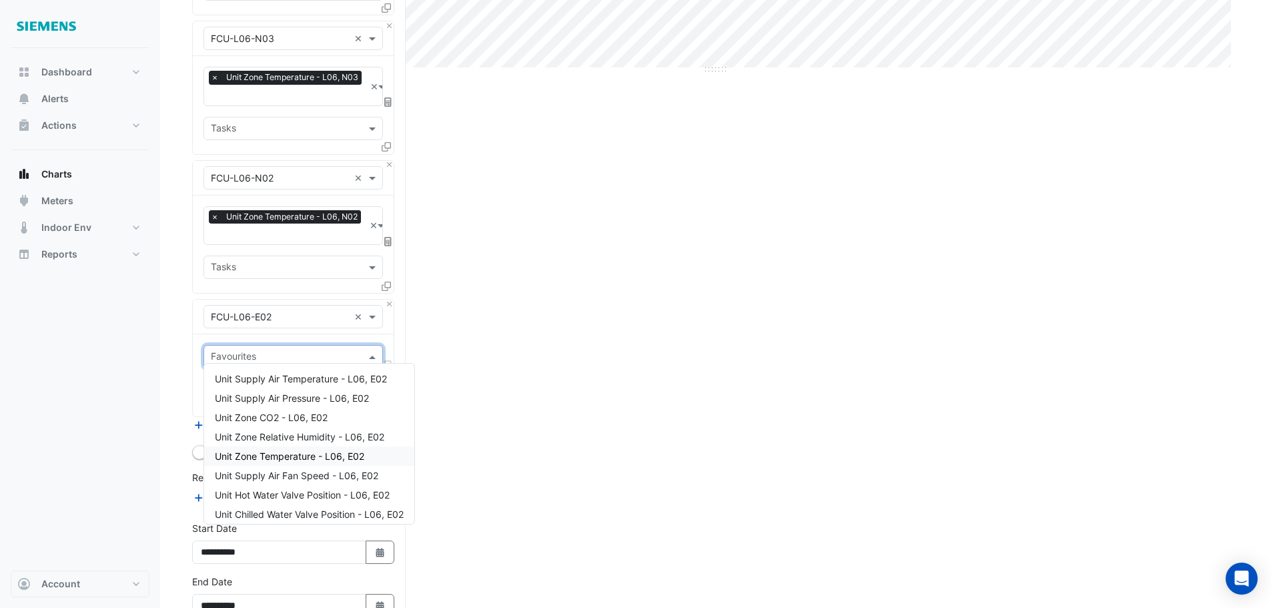
click at [300, 454] on span "Unit Zone Temperature - L06, E02" at bounding box center [289, 455] width 149 height 11
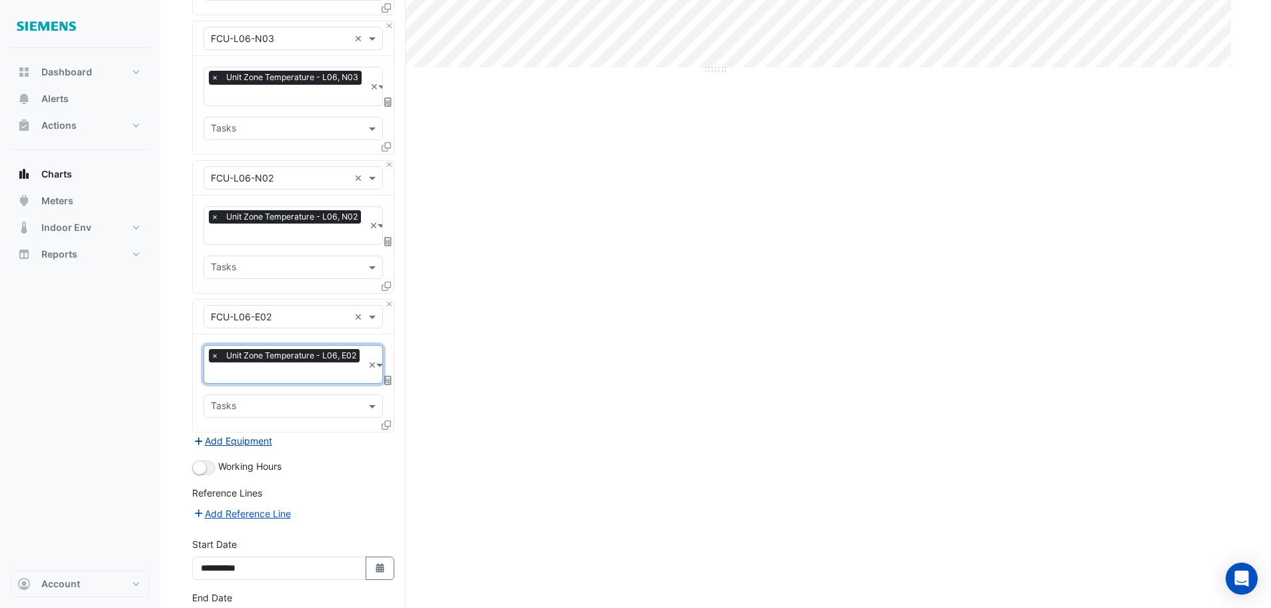
click at [262, 434] on button "Add Equipment" at bounding box center [232, 440] width 81 height 15
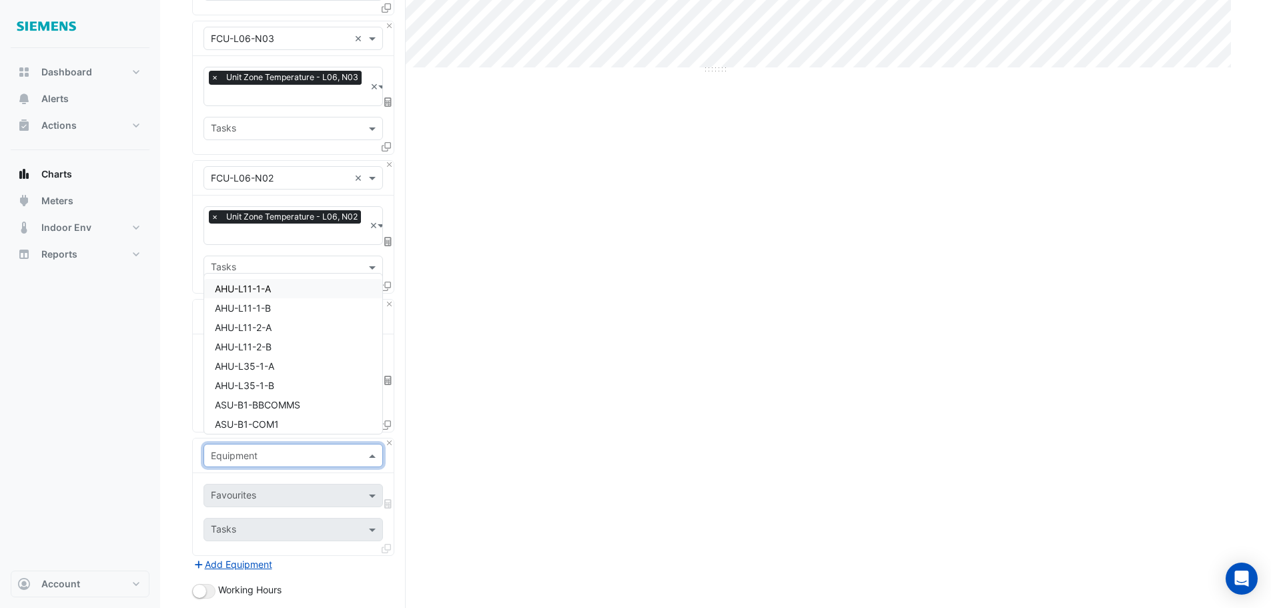
click at [290, 451] on input "text" at bounding box center [280, 456] width 138 height 14
type input "***"
click at [577, 368] on div "Split by Equip Split All Print Save as JPEG Save as PNG Pivot Data Table Export…" at bounding box center [715, 193] width 1047 height 1268
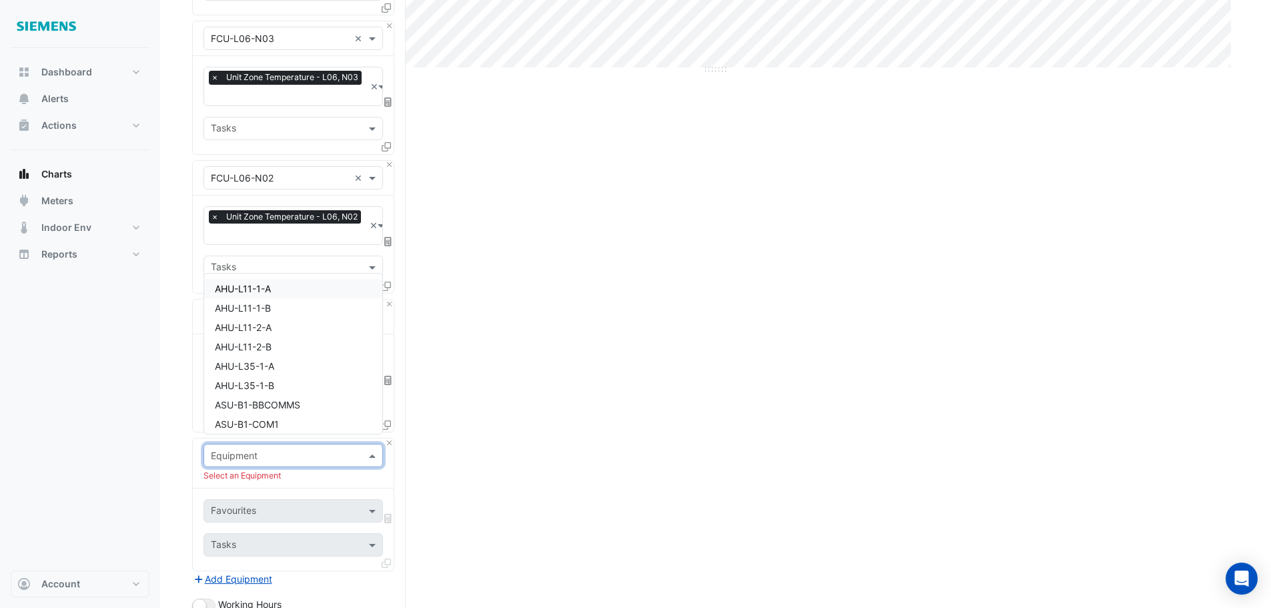
click at [304, 450] on input "text" at bounding box center [280, 456] width 138 height 14
type input "***"
click at [269, 357] on span "FCU-L06-W02" at bounding box center [246, 357] width 63 height 11
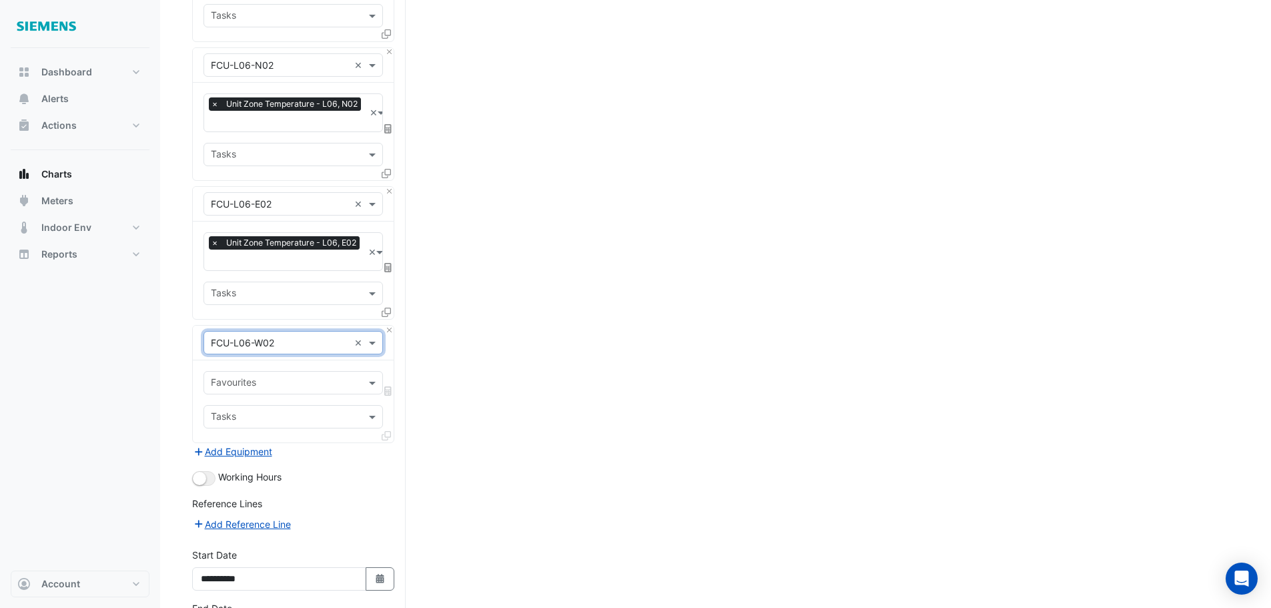
scroll to position [667, 0]
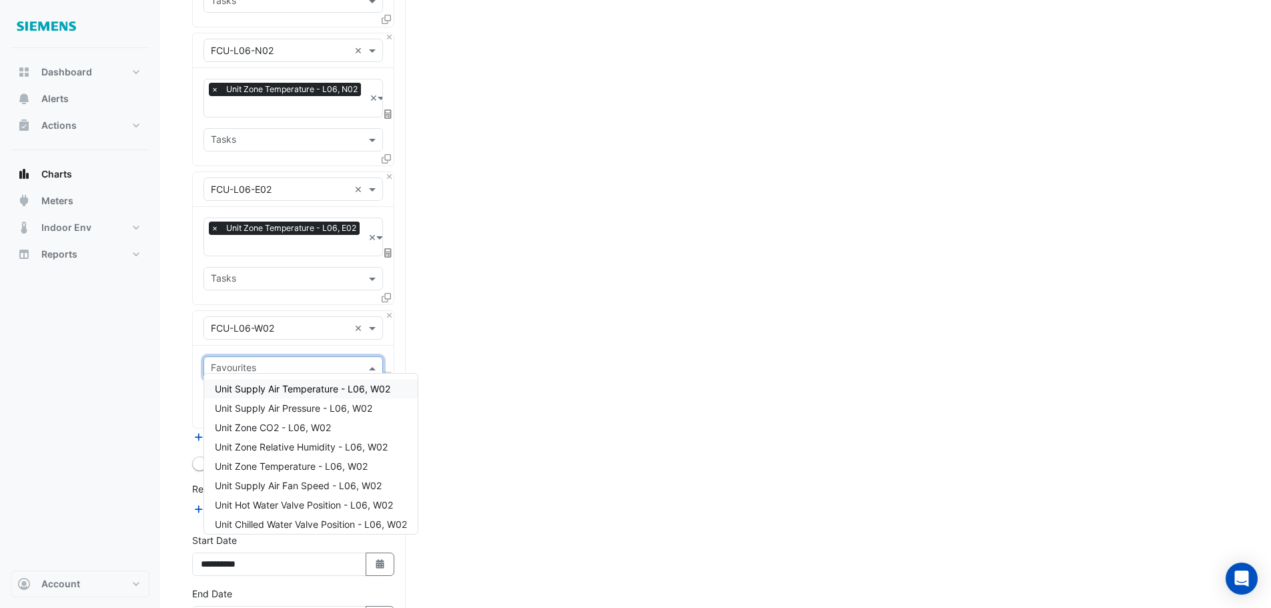
click at [324, 362] on input "text" at bounding box center [285, 369] width 149 height 14
click at [291, 464] on span "Unit Zone Temperature - L06, W02" at bounding box center [291, 465] width 153 height 11
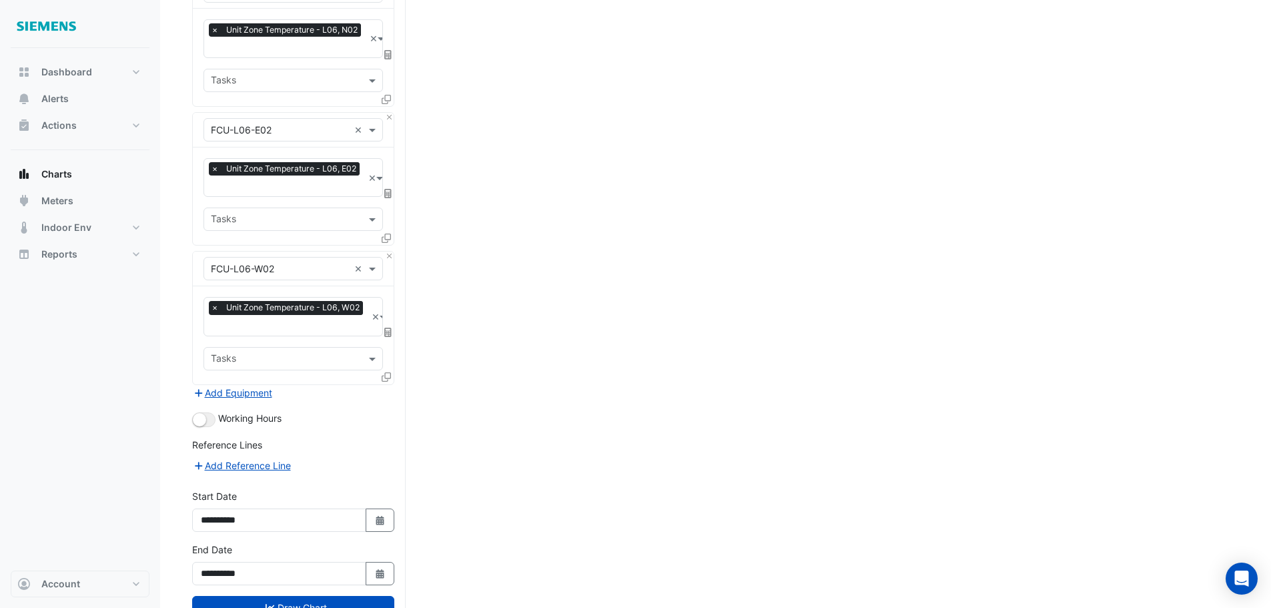
scroll to position [734, 0]
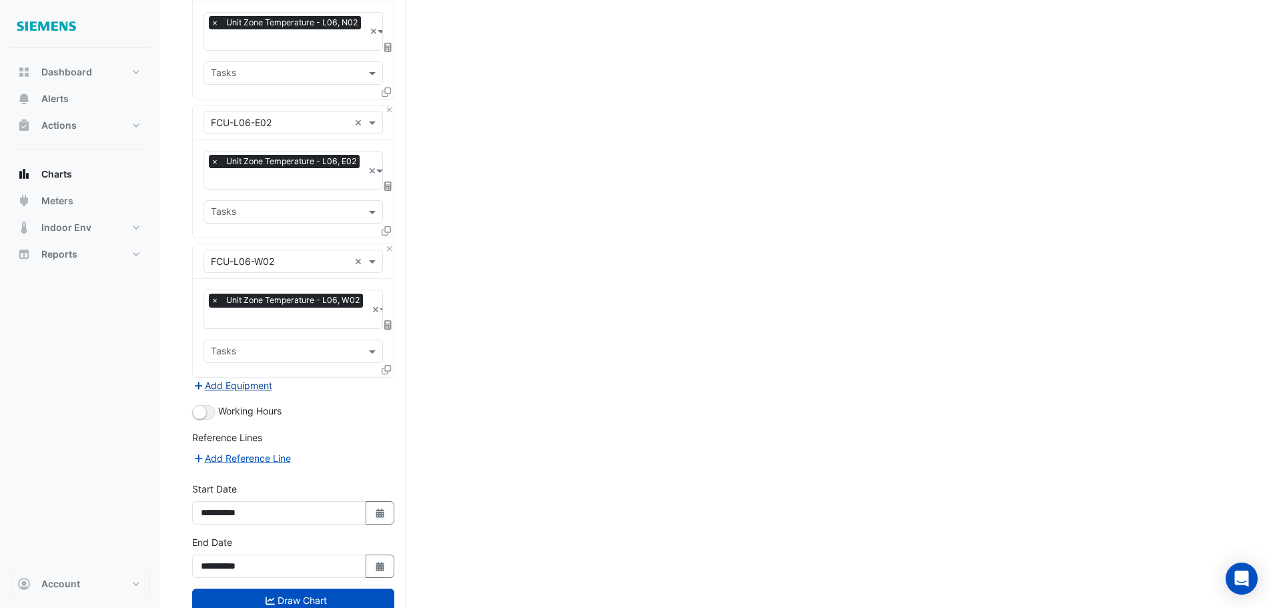
click at [258, 378] on button "Add Equipment" at bounding box center [232, 385] width 81 height 15
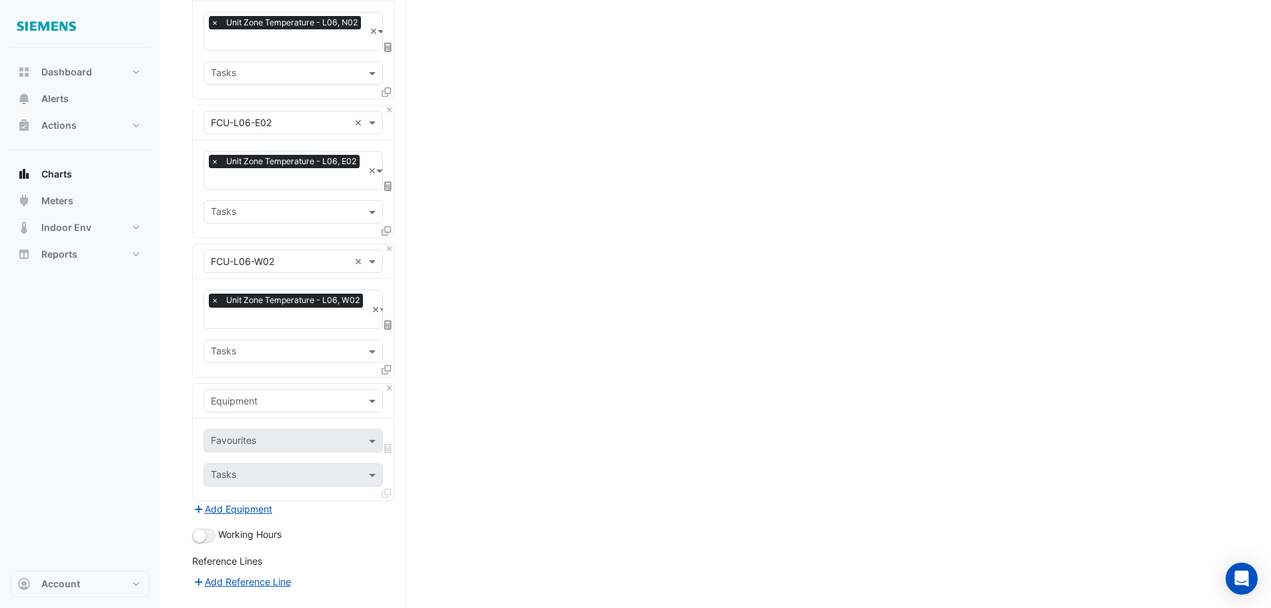
click at [282, 400] on div "Equipment" at bounding box center [292, 400] width 179 height 23
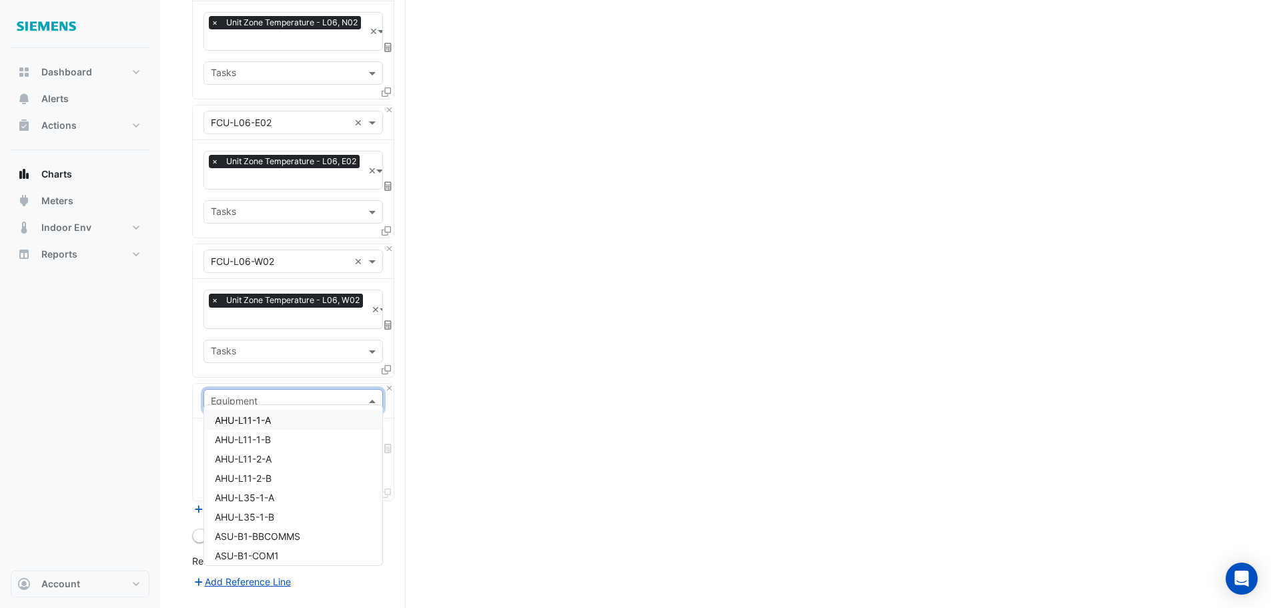
click at [287, 394] on input "text" at bounding box center [280, 401] width 138 height 14
type input "***"
click at [270, 468] on span "FCU-L06-W01" at bounding box center [246, 469] width 63 height 11
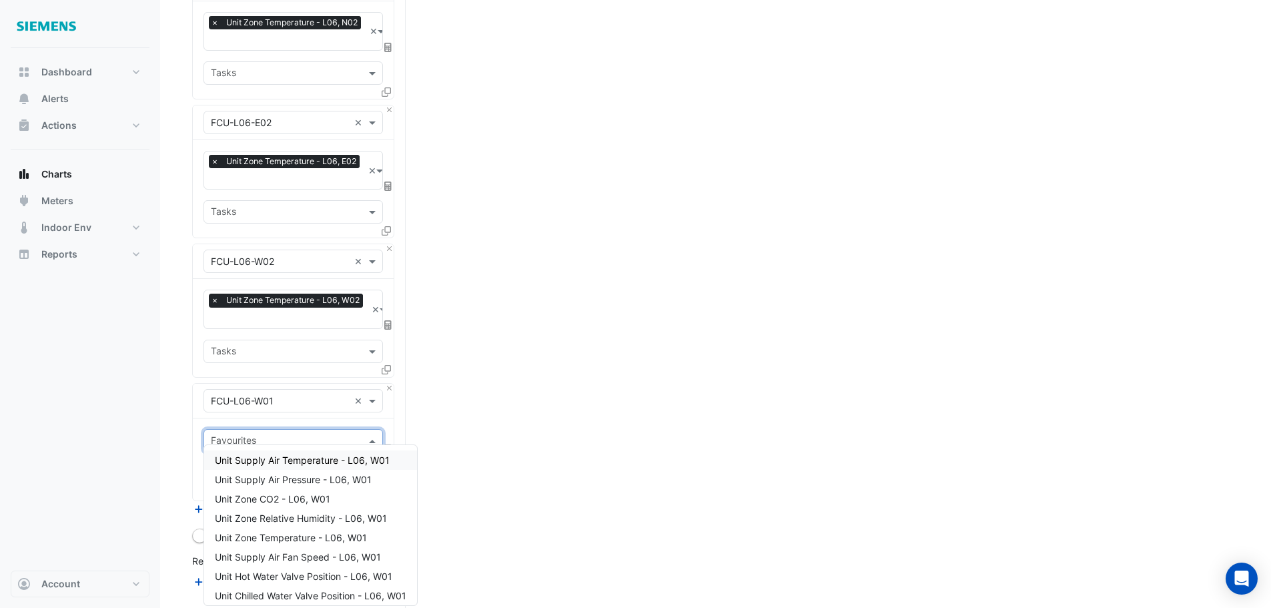
click at [277, 435] on input "text" at bounding box center [285, 442] width 149 height 14
click at [305, 537] on span "Unit Zone Temperature - L06, W01" at bounding box center [291, 537] width 152 height 11
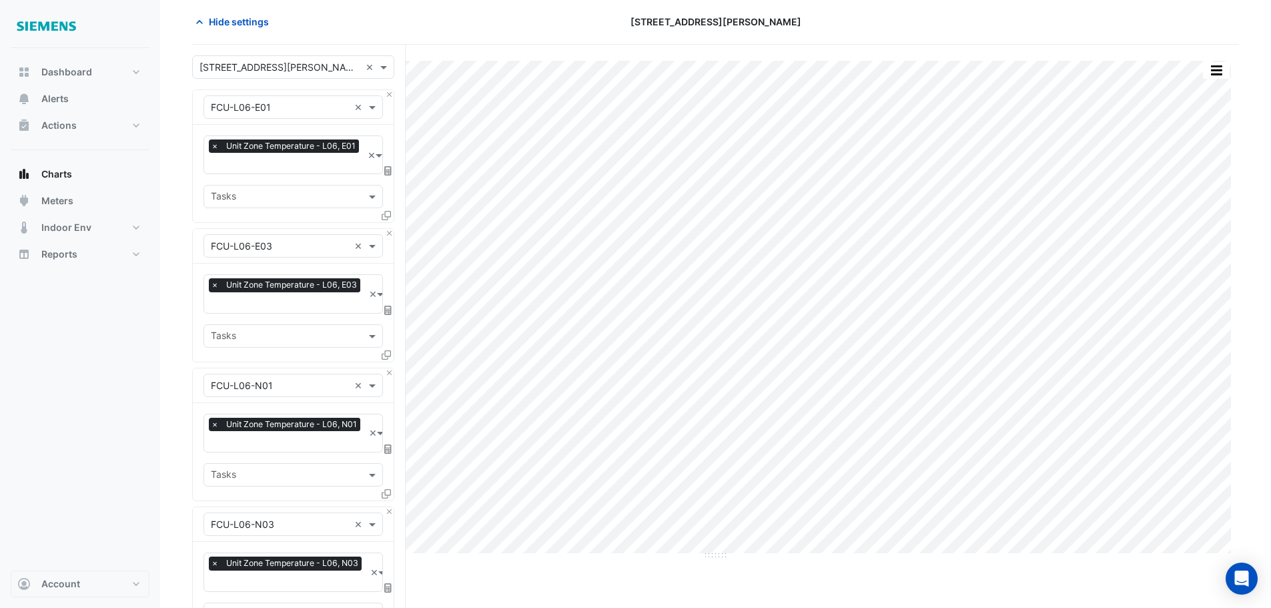
scroll to position [0, 0]
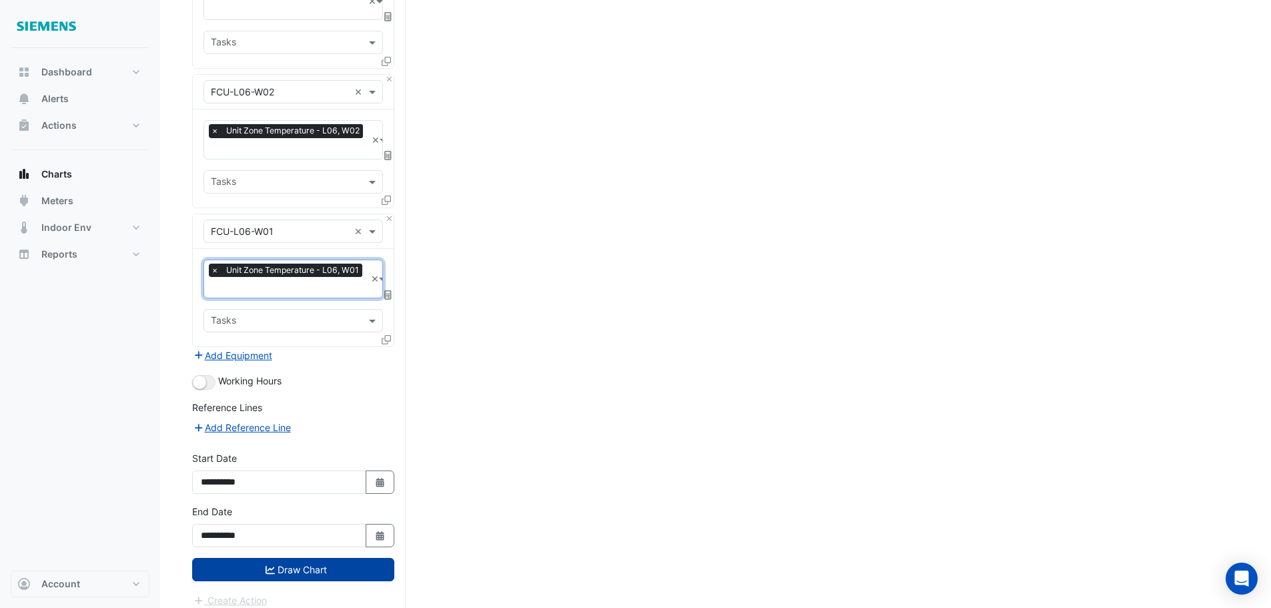
click at [300, 567] on button "Draw Chart" at bounding box center [293, 569] width 202 height 23
